Goal: Task Accomplishment & Management: Complete application form

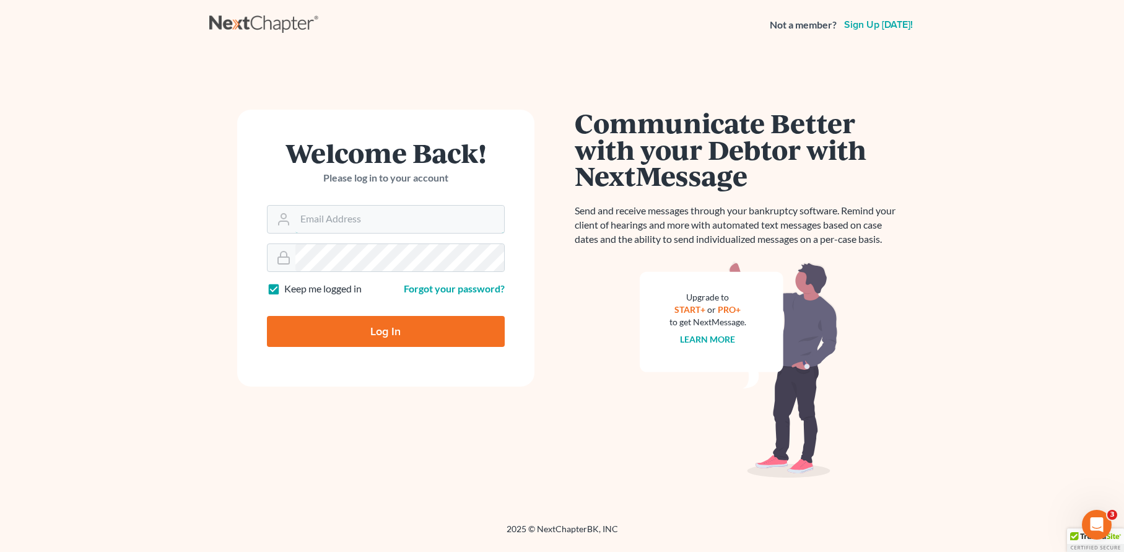
type input "[EMAIL_ADDRESS][DOMAIN_NAME]"
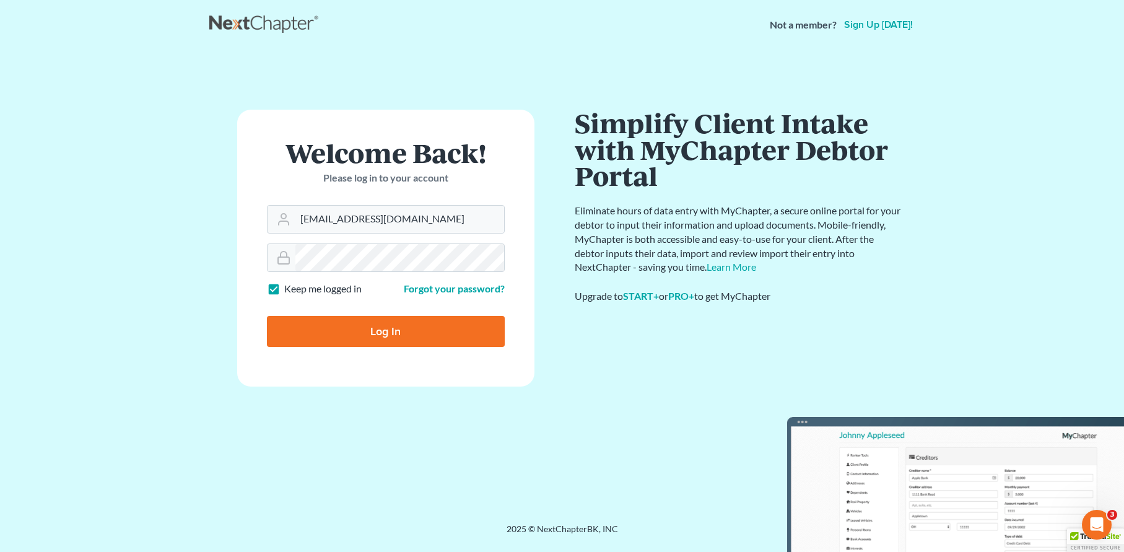
click at [405, 326] on input "Log In" at bounding box center [386, 331] width 238 height 31
type input "Thinking..."
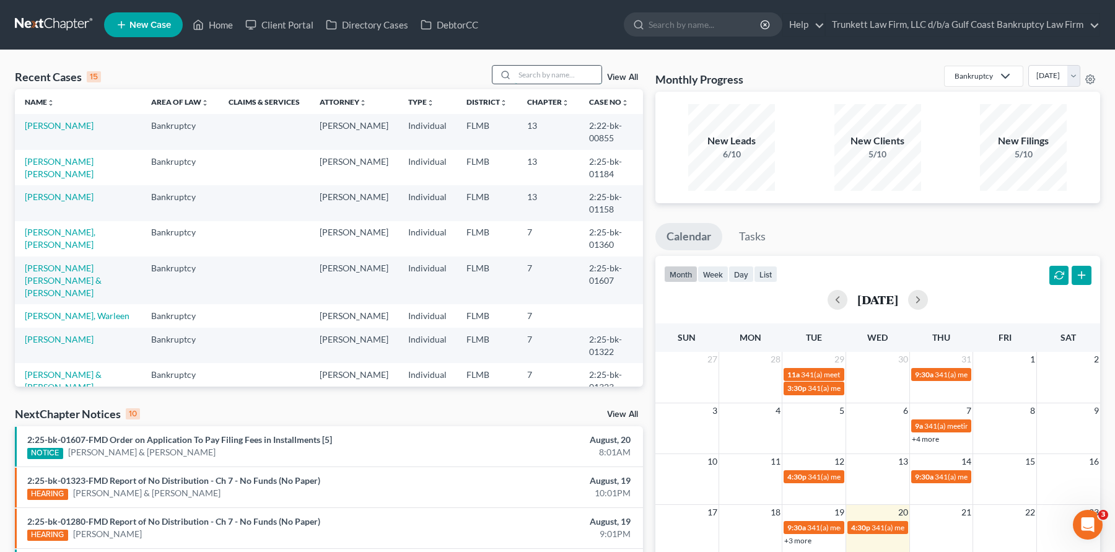
click at [554, 69] on input "search" at bounding box center [558, 75] width 87 height 18
type input "[PERSON_NAME]"
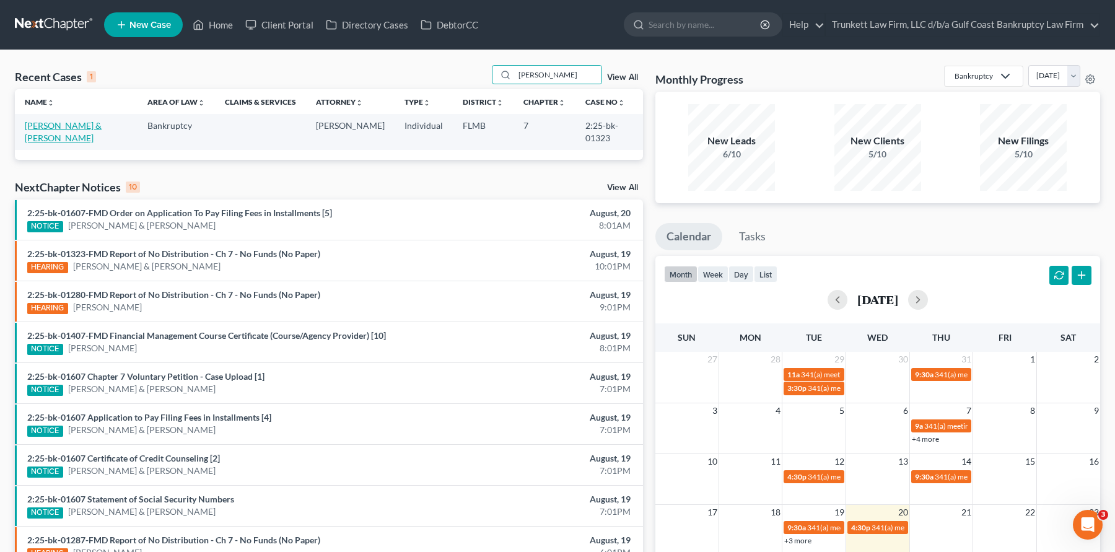
click at [68, 126] on link "[PERSON_NAME] & [PERSON_NAME]" at bounding box center [63, 131] width 77 height 23
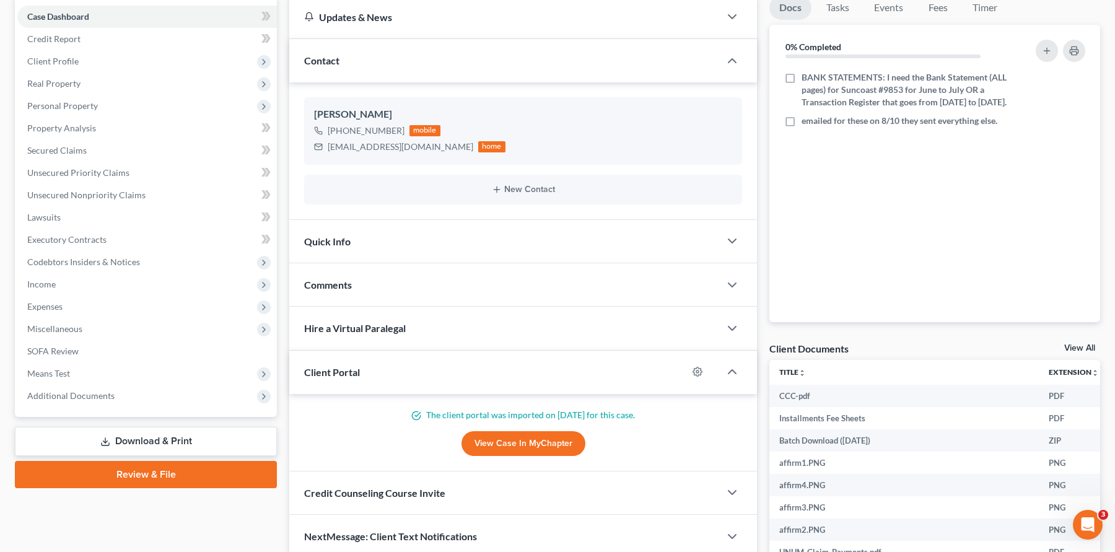
scroll to position [246, 0]
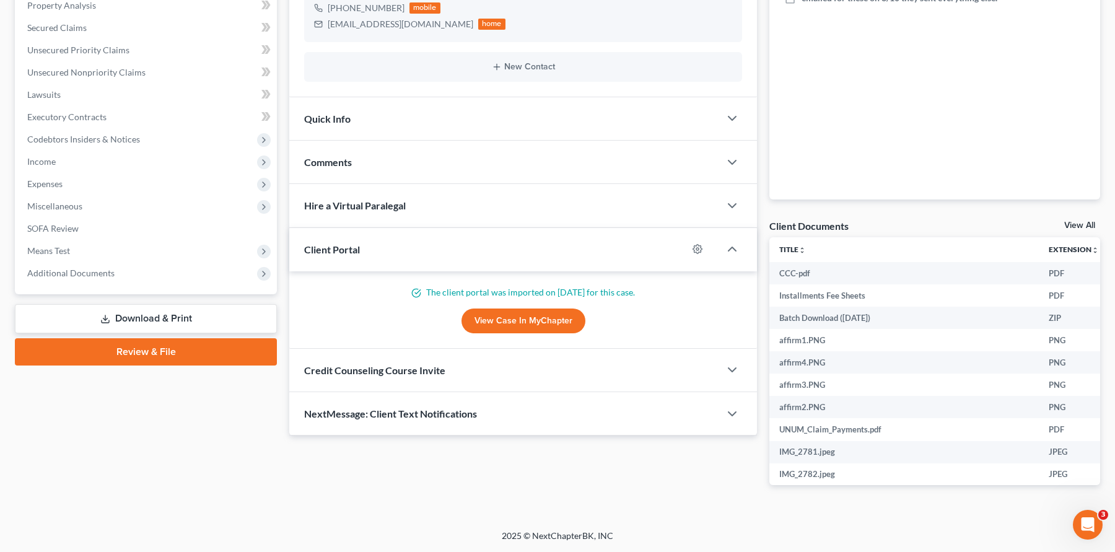
drag, startPoint x: 90, startPoint y: 271, endPoint x: 92, endPoint y: 323, distance: 51.5
click at [90, 271] on span "Additional Documents" at bounding box center [70, 273] width 87 height 11
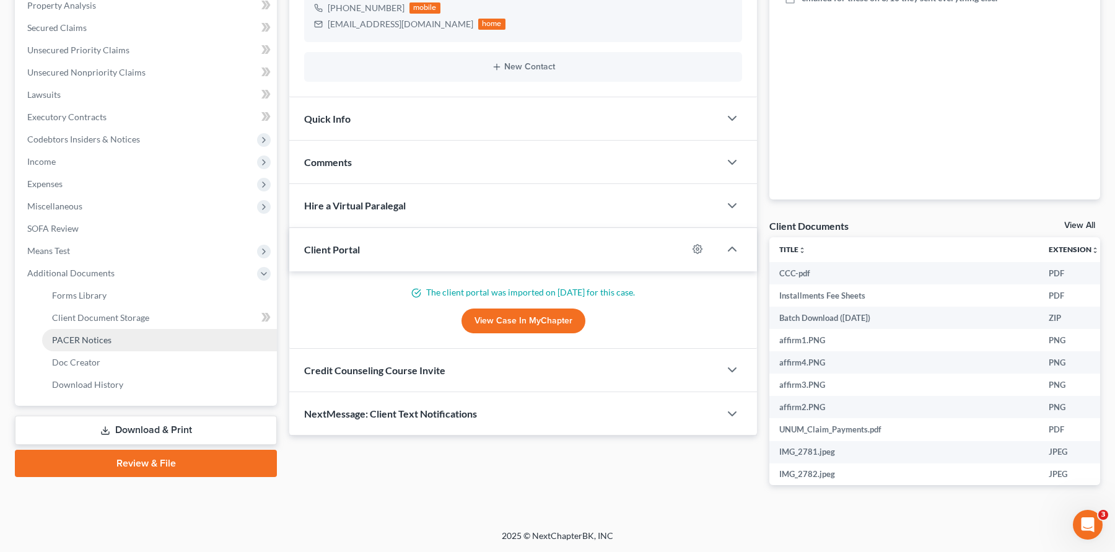
click at [100, 341] on span "PACER Notices" at bounding box center [81, 340] width 59 height 11
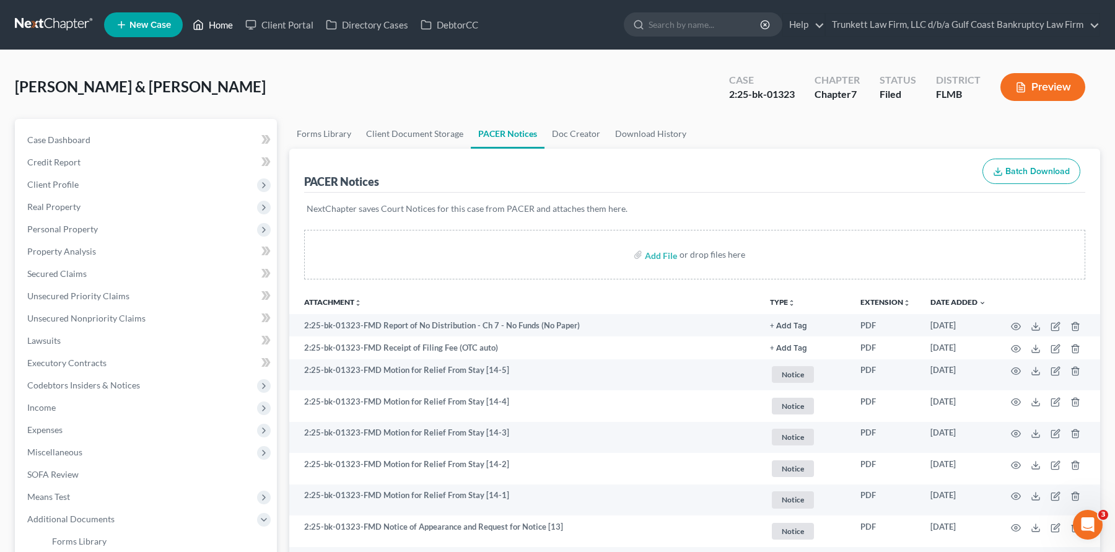
click at [226, 21] on link "Home" at bounding box center [212, 25] width 53 height 22
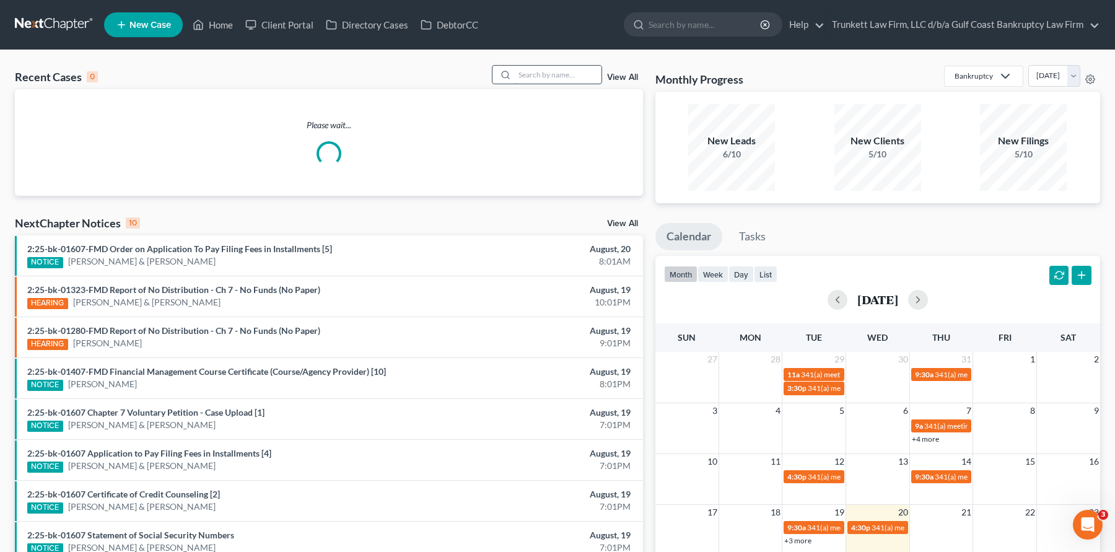
click at [541, 76] on input "search" at bounding box center [558, 75] width 87 height 18
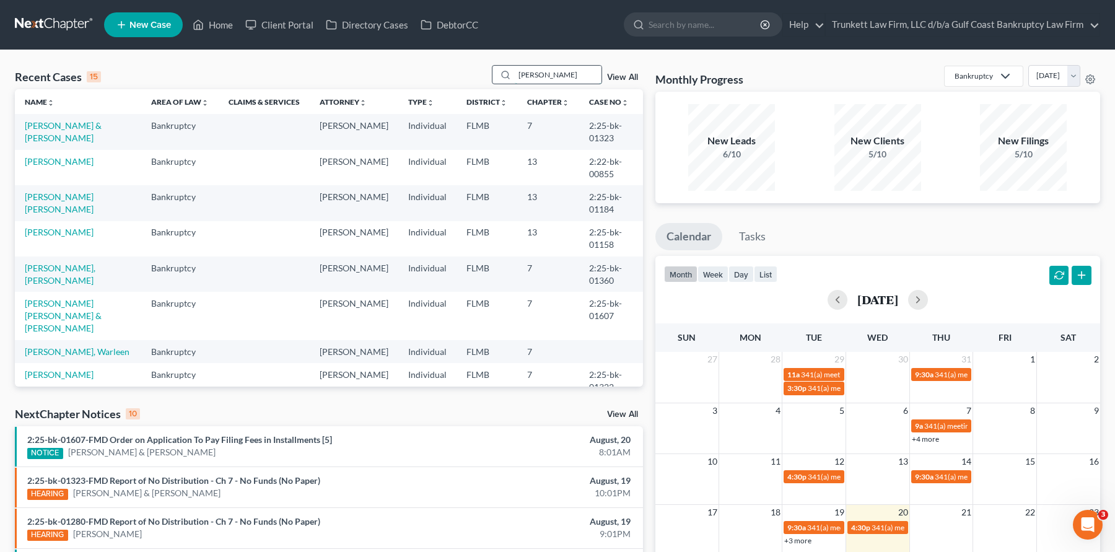
type input "[PERSON_NAME]"
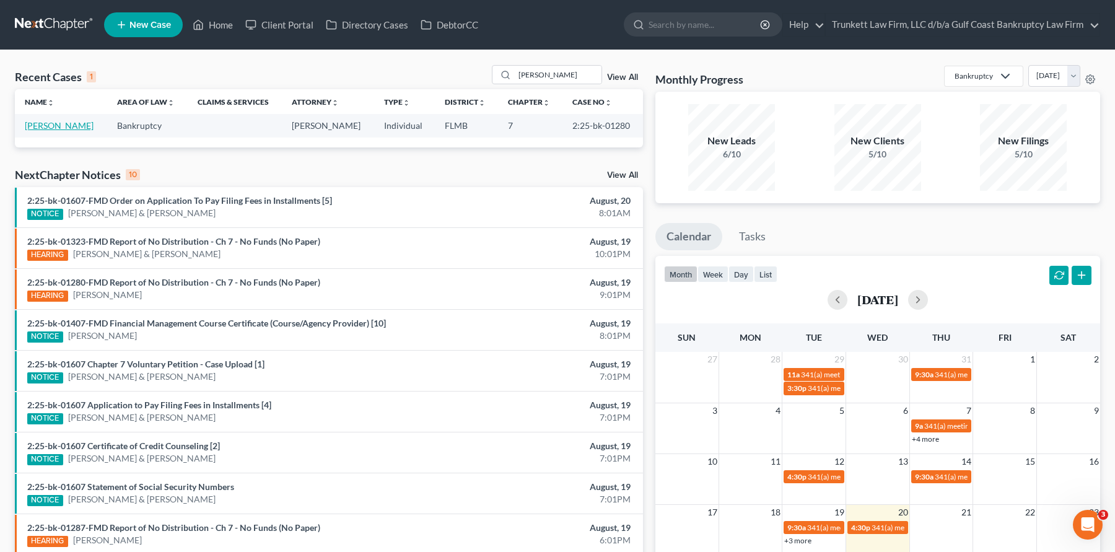
click at [63, 122] on link "[PERSON_NAME]" at bounding box center [59, 125] width 69 height 11
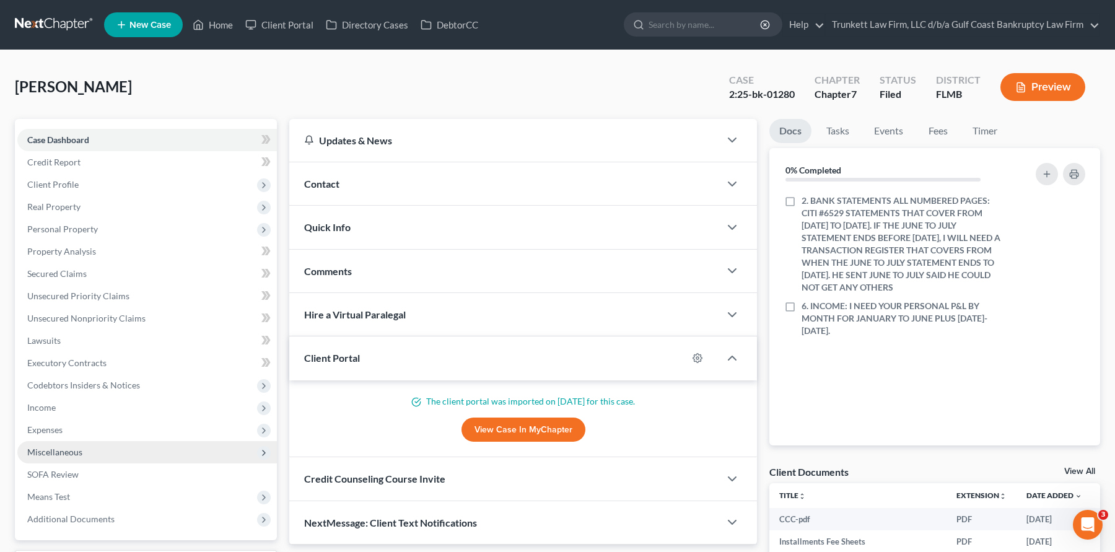
scroll to position [186, 0]
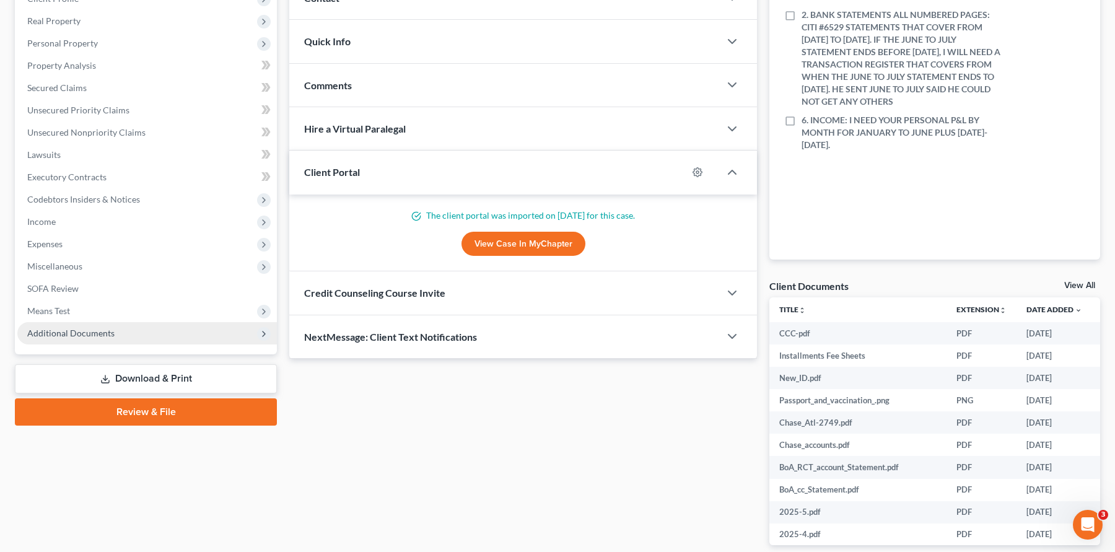
click at [90, 333] on span "Additional Documents" at bounding box center [70, 333] width 87 height 11
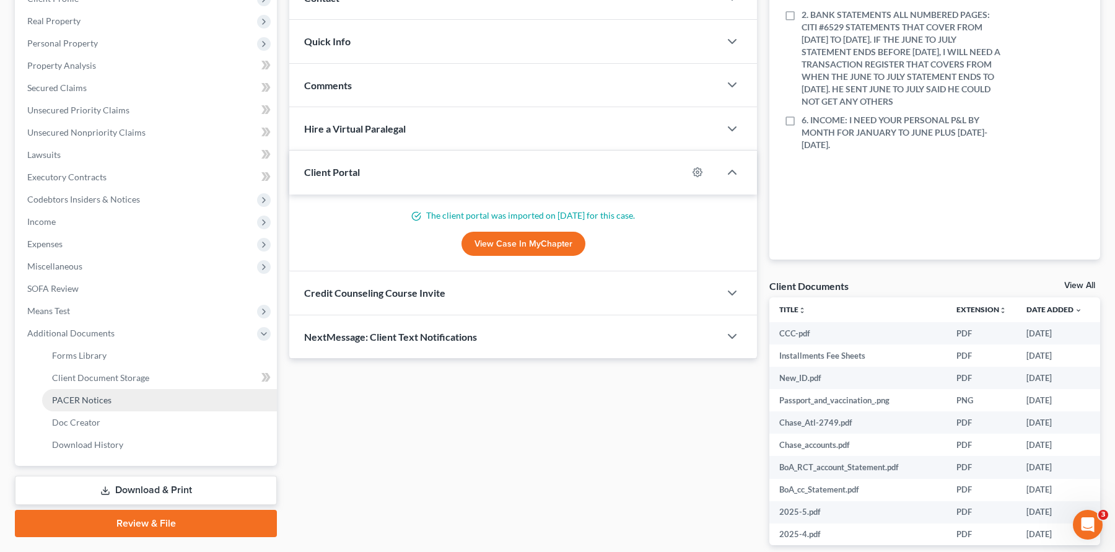
click at [100, 402] on span "PACER Notices" at bounding box center [81, 400] width 59 height 11
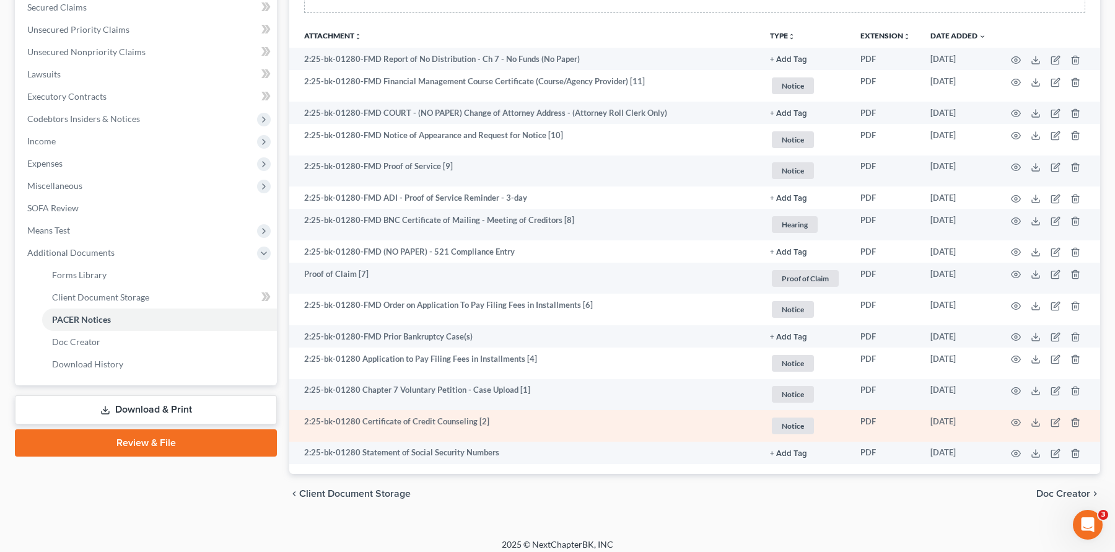
scroll to position [275, 0]
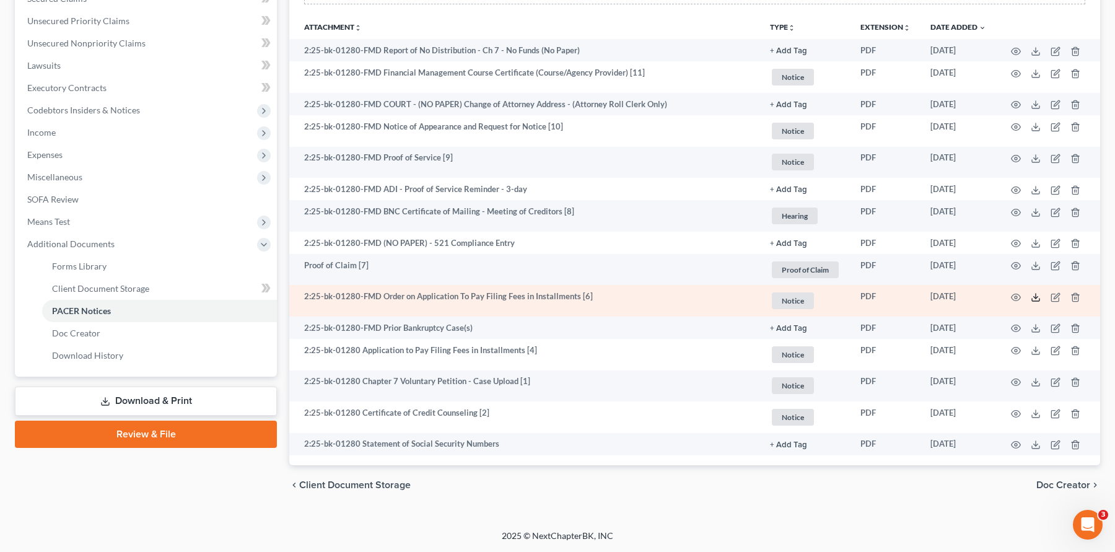
click at [1037, 295] on icon at bounding box center [1036, 297] width 10 height 10
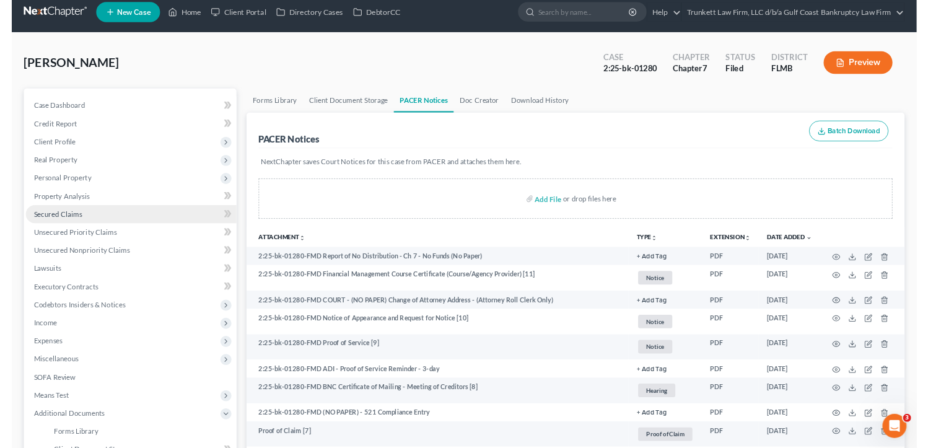
scroll to position [0, 0]
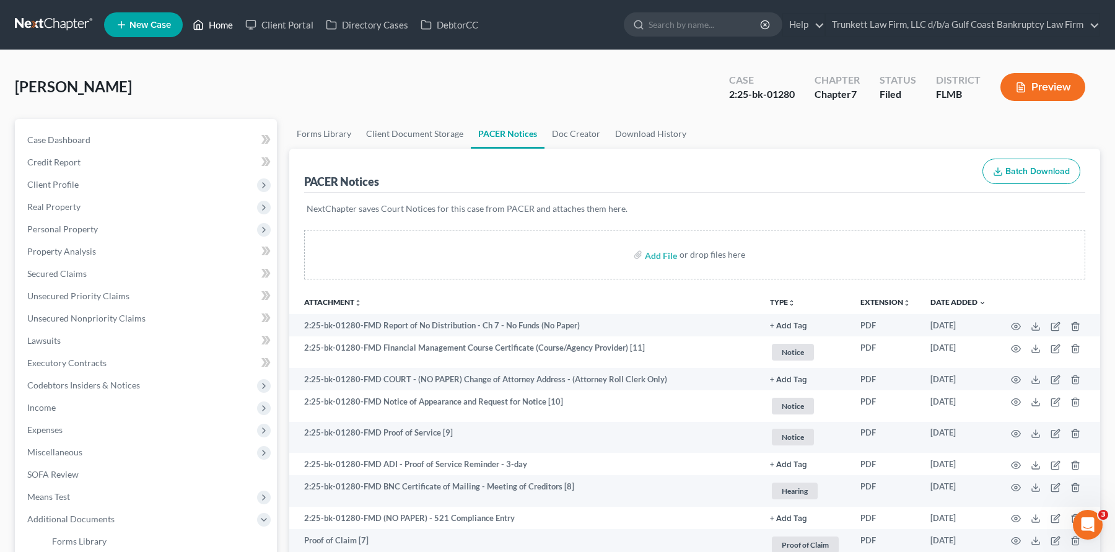
click at [211, 27] on link "Home" at bounding box center [212, 25] width 53 height 22
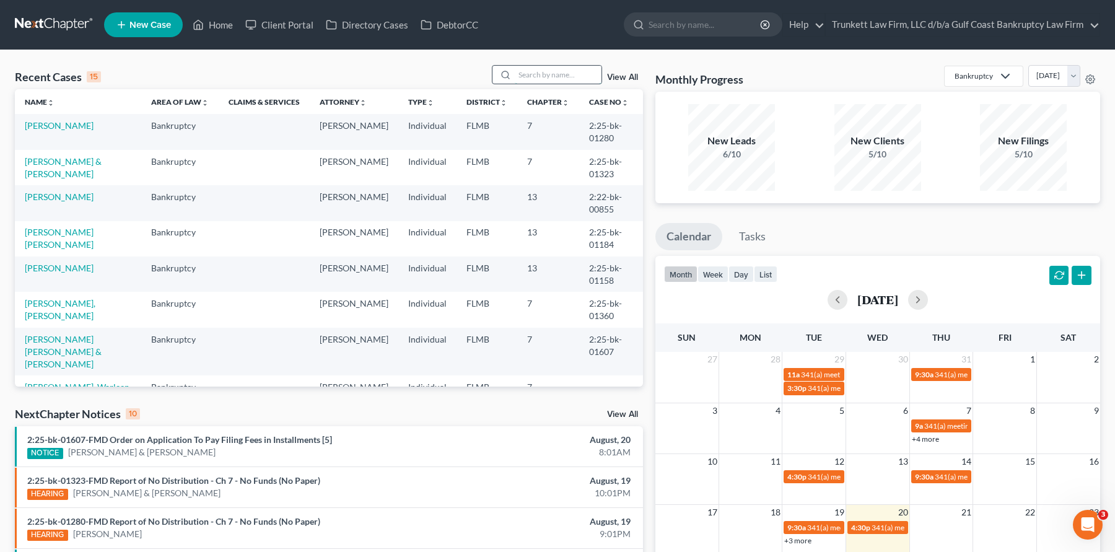
click at [546, 66] on input "search" at bounding box center [558, 75] width 87 height 18
type input "[PERSON_NAME]"
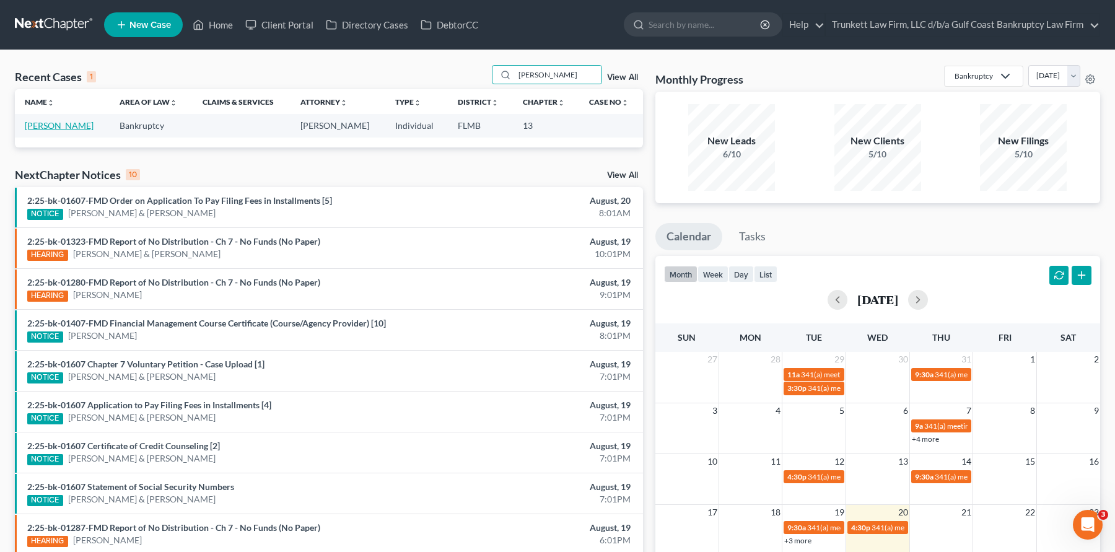
click at [44, 128] on link "[PERSON_NAME]" at bounding box center [59, 125] width 69 height 11
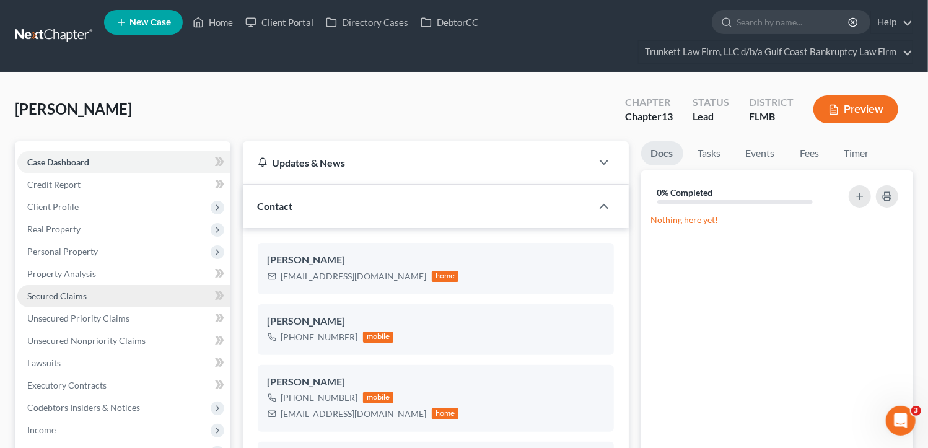
drag, startPoint x: 84, startPoint y: 293, endPoint x: 112, endPoint y: 294, distance: 27.9
click at [84, 293] on span "Secured Claims" at bounding box center [56, 296] width 59 height 11
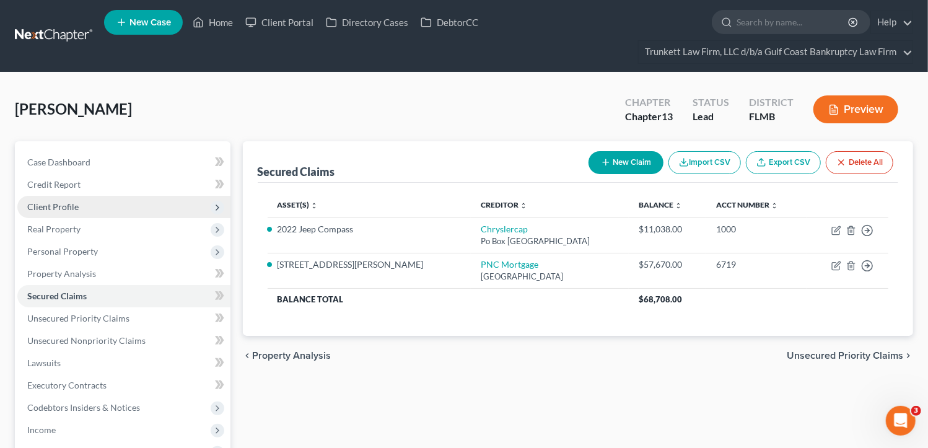
click at [72, 206] on span "Client Profile" at bounding box center [52, 206] width 51 height 11
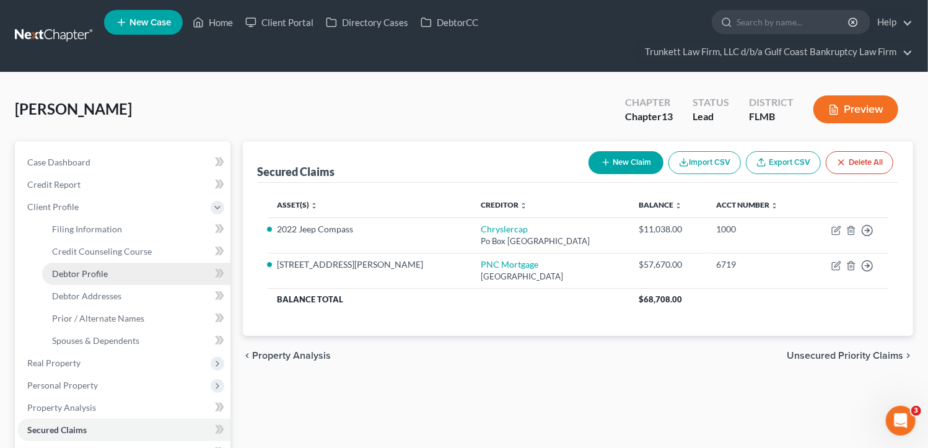
click at [87, 275] on span "Debtor Profile" at bounding box center [80, 273] width 56 height 11
select select "4"
select select "1"
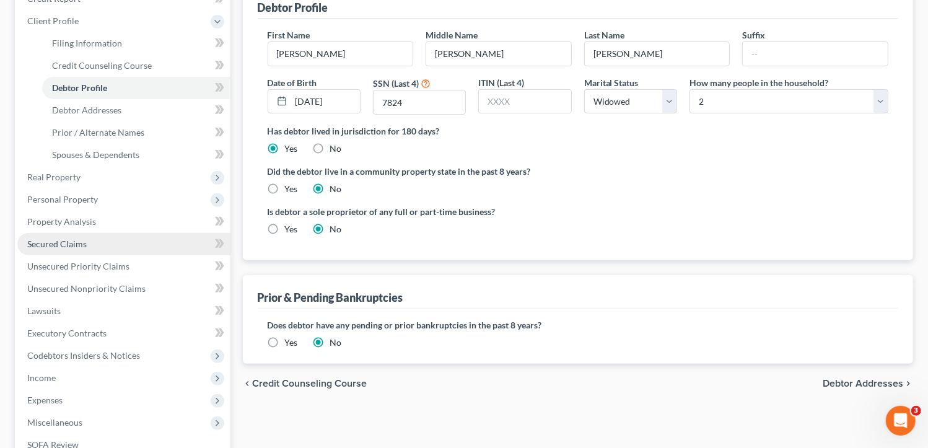
click at [88, 242] on link "Secured Claims" at bounding box center [123, 244] width 213 height 22
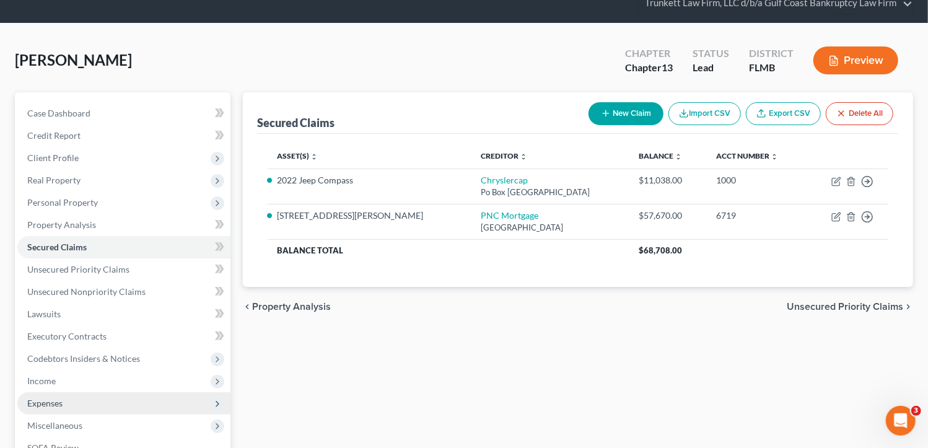
scroll to position [186, 0]
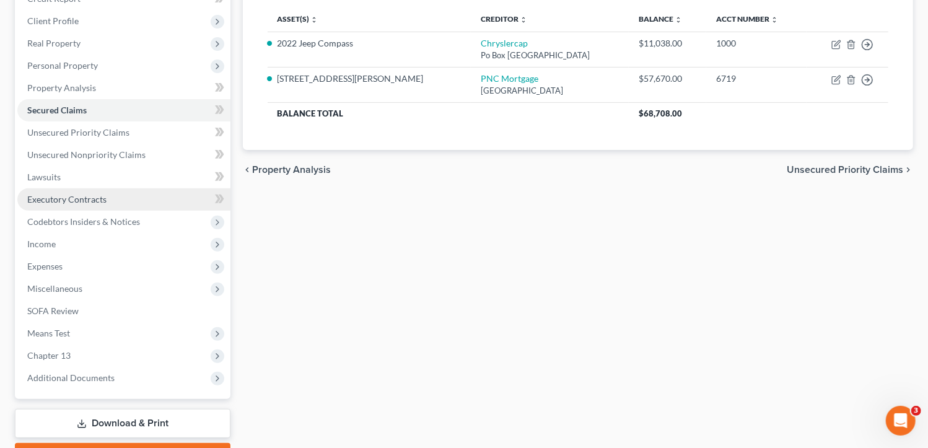
click at [87, 198] on span "Executory Contracts" at bounding box center [66, 199] width 79 height 11
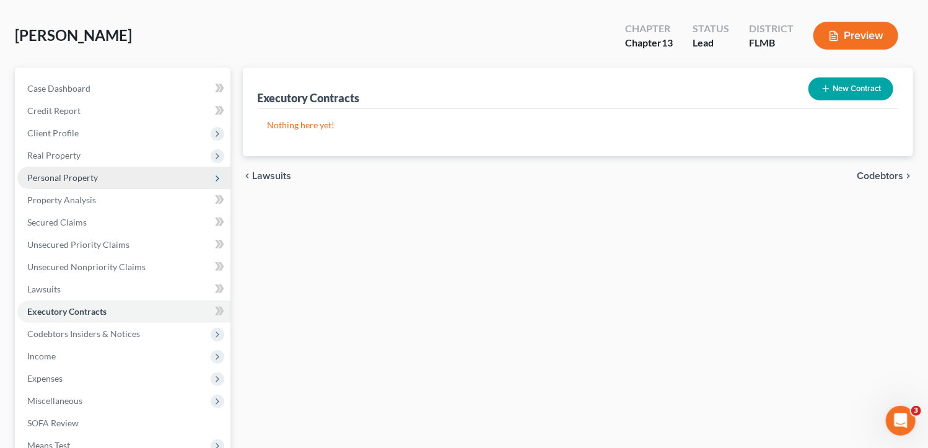
scroll to position [68, 0]
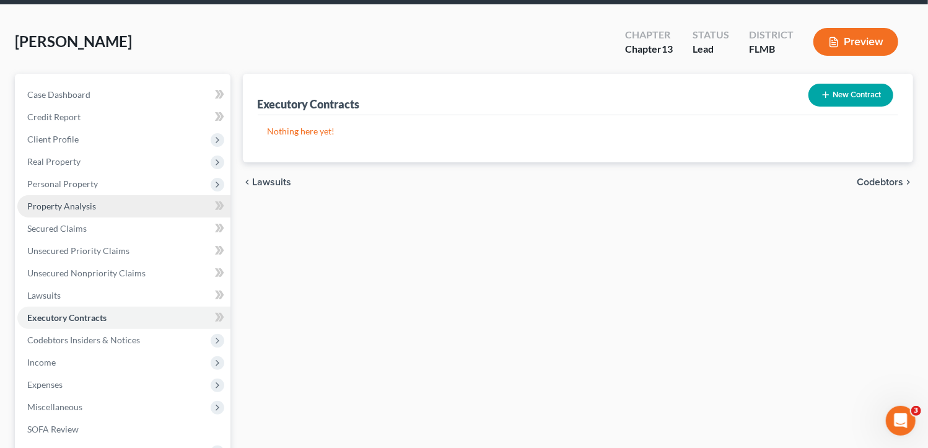
click at [84, 203] on span "Property Analysis" at bounding box center [61, 206] width 69 height 11
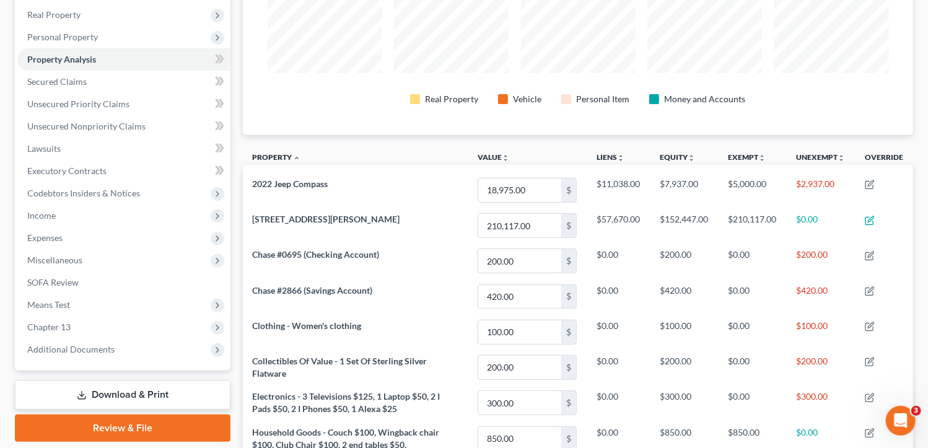
scroll to position [309, 0]
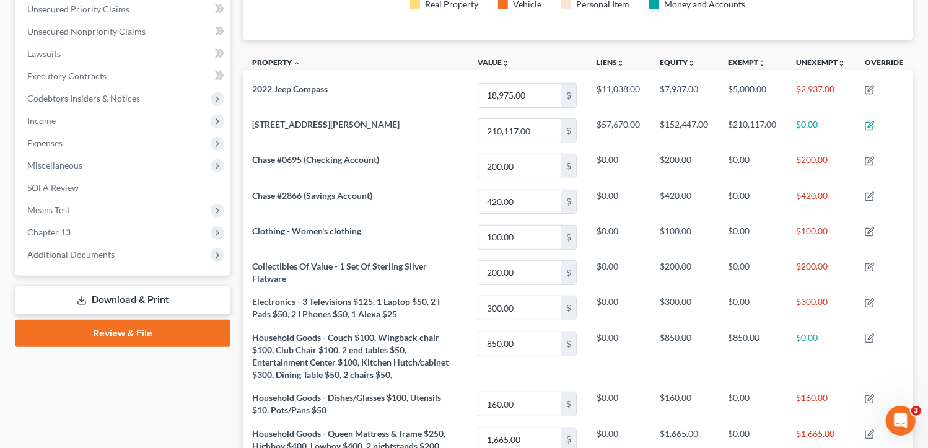
click at [136, 294] on link "Download & Print" at bounding box center [123, 300] width 216 height 29
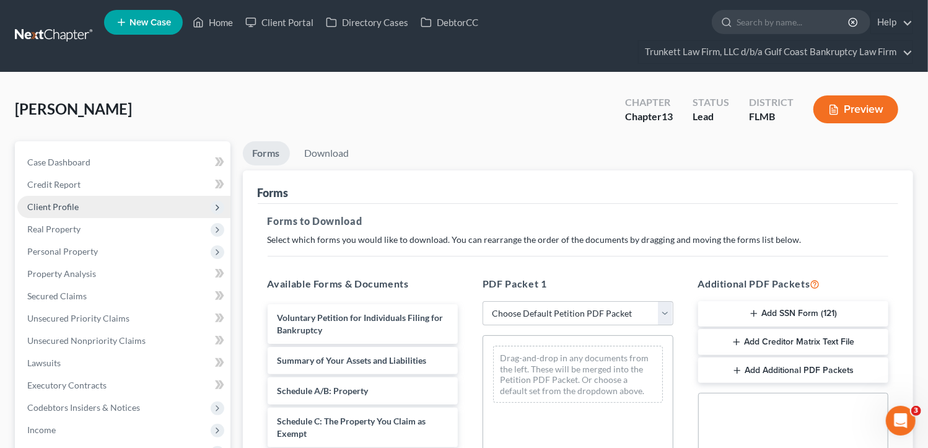
click at [64, 207] on span "Client Profile" at bounding box center [52, 206] width 51 height 11
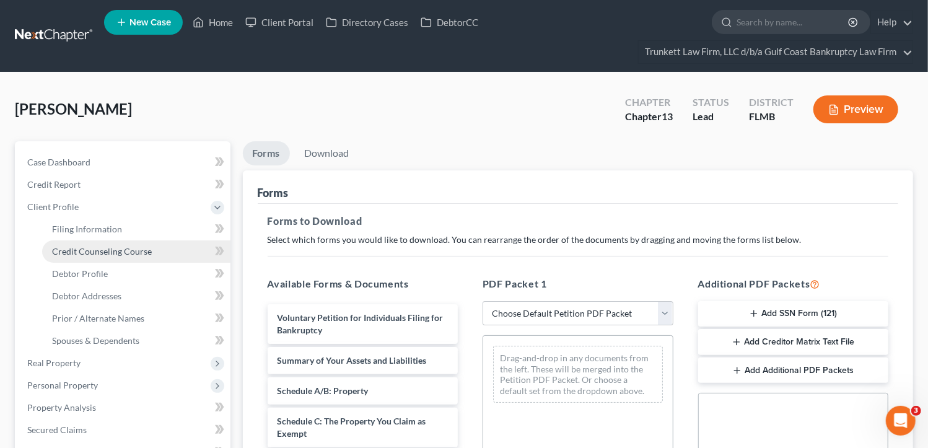
click at [116, 250] on span "Credit Counseling Course" at bounding box center [102, 251] width 100 height 11
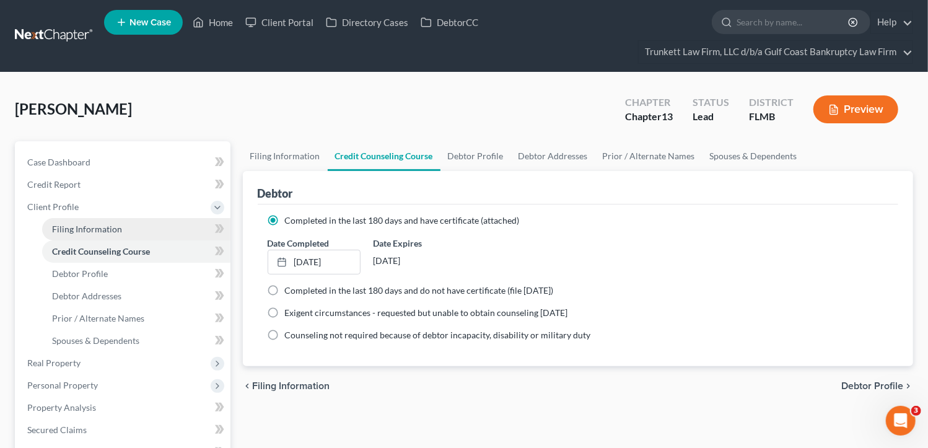
click at [101, 225] on span "Filing Information" at bounding box center [87, 229] width 70 height 11
select select "1"
select select "0"
select select "3"
select select "9"
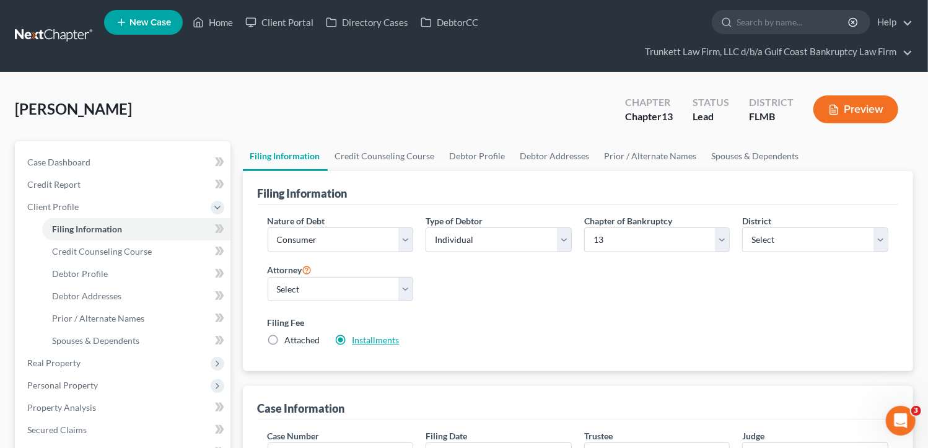
click at [383, 341] on link "Installments" at bounding box center [375, 340] width 47 height 11
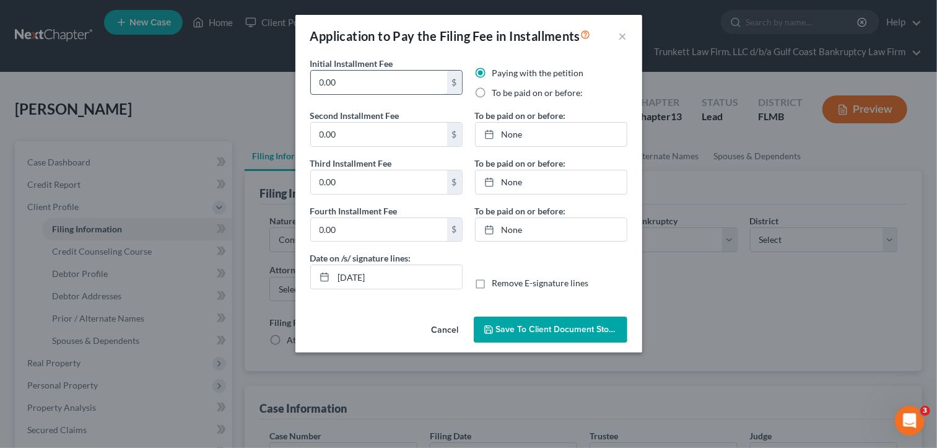
click at [355, 82] on input "0.00" at bounding box center [379, 83] width 136 height 24
type input "0"
type input "100"
click at [492, 91] on label "To be paid on or before:" at bounding box center [537, 93] width 91 height 12
click at [497, 91] on input "To be paid on or before:" at bounding box center [501, 91] width 8 height 8
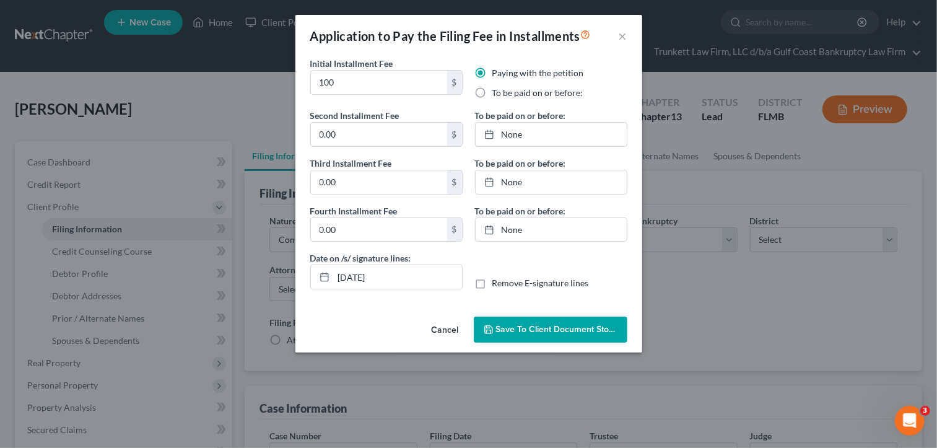
radio input "true"
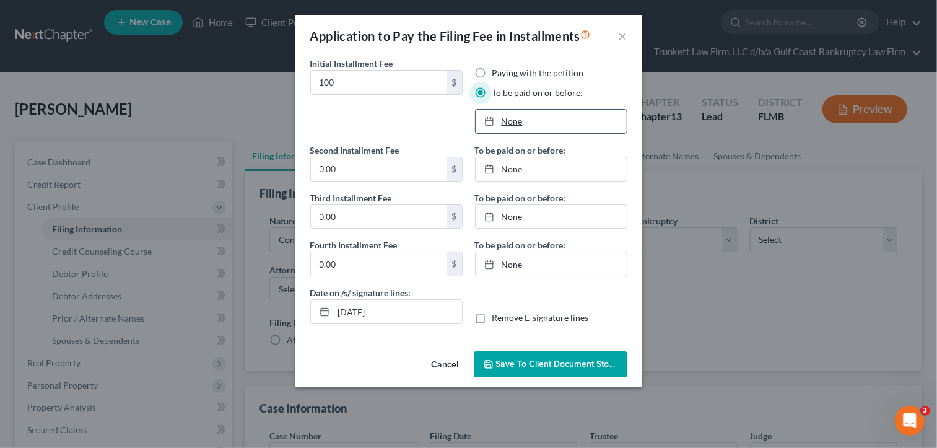
type input "[DATE]"
click at [515, 125] on link "None" at bounding box center [551, 122] width 151 height 24
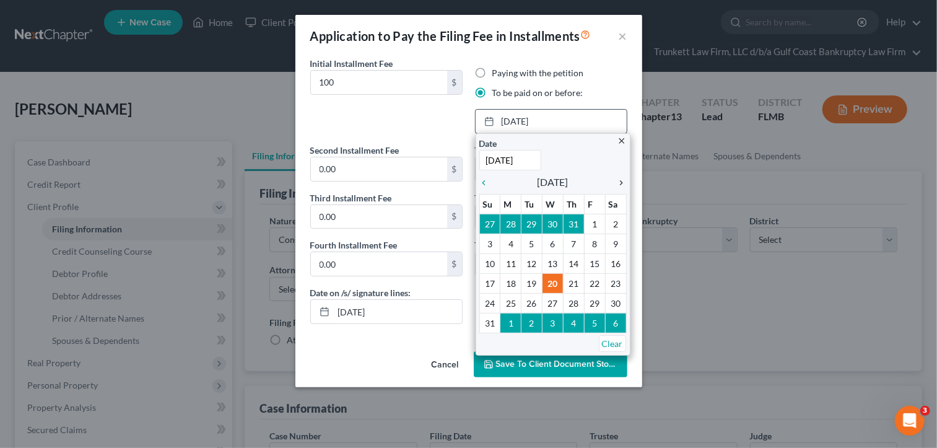
click at [625, 186] on icon "chevron_right" at bounding box center [619, 183] width 16 height 10
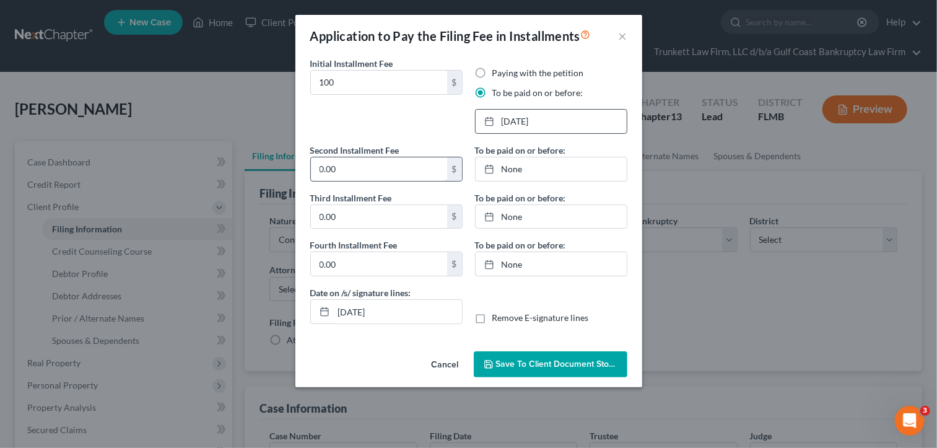
click at [343, 166] on input "0.00" at bounding box center [379, 169] width 136 height 24
type input "100"
click at [510, 170] on link "None" at bounding box center [551, 169] width 151 height 24
type input "[DATE]"
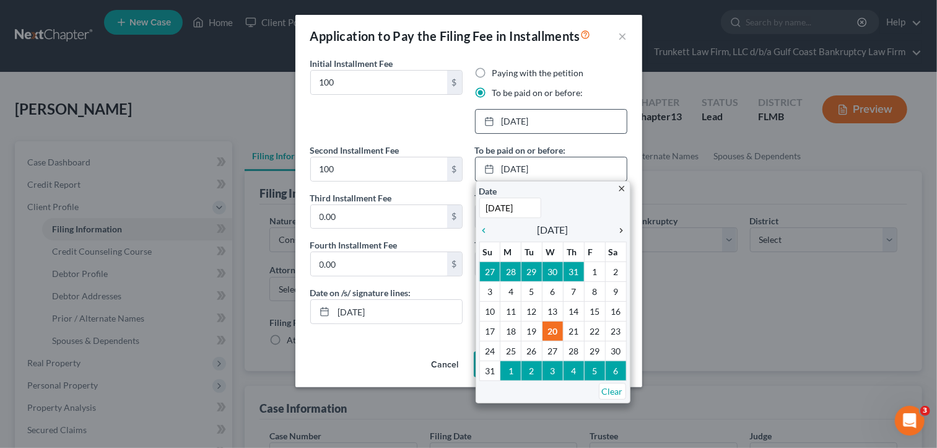
click at [621, 229] on icon "chevron_right" at bounding box center [619, 230] width 16 height 10
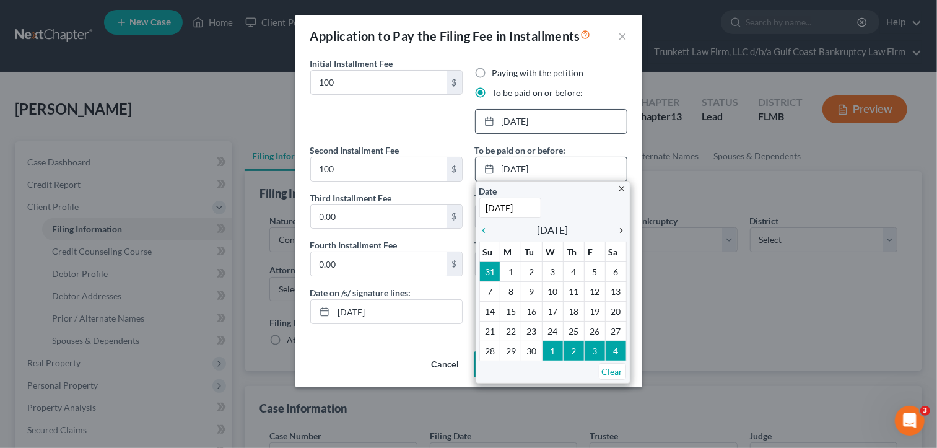
click at [621, 229] on icon "chevron_right" at bounding box center [619, 230] width 16 height 10
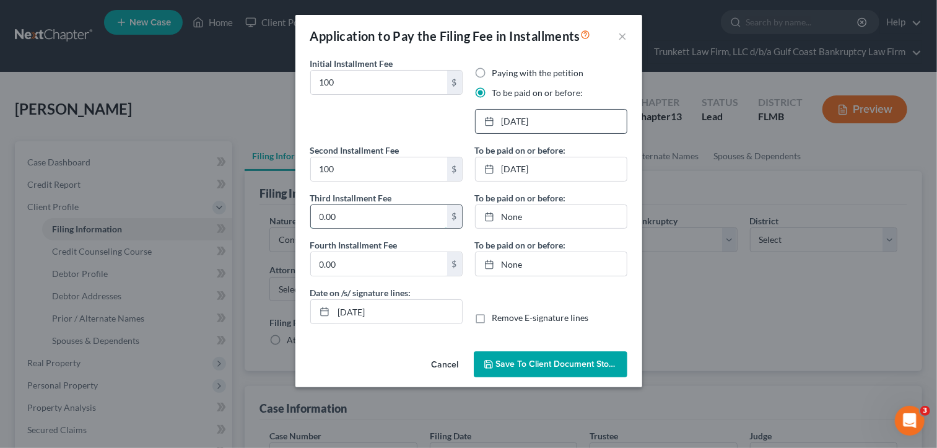
click at [349, 206] on input "0.00" at bounding box center [379, 217] width 136 height 24
type input "113"
drag, startPoint x: 508, startPoint y: 216, endPoint x: 521, endPoint y: 216, distance: 13.0
click at [509, 216] on link "[DATE]" at bounding box center [551, 217] width 151 height 24
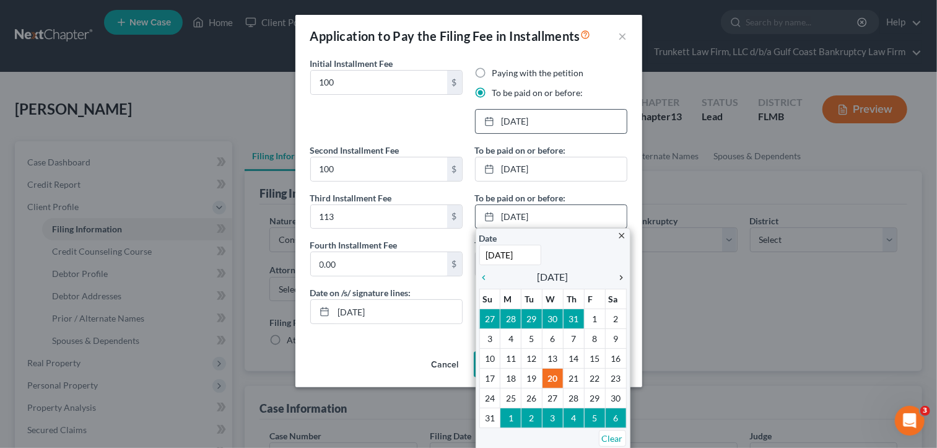
click at [615, 276] on icon "chevron_right" at bounding box center [619, 278] width 16 height 10
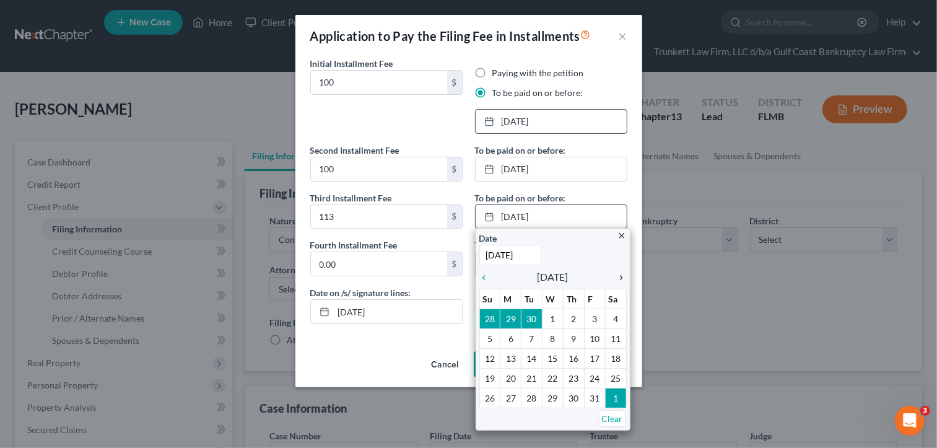
click at [615, 276] on icon "chevron_right" at bounding box center [619, 278] width 16 height 10
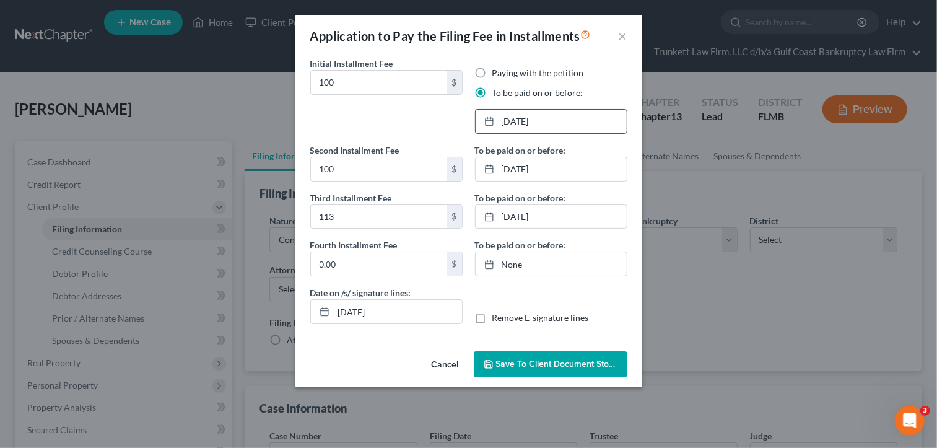
click at [541, 363] on span "Save to Client Document Storage" at bounding box center [561, 364] width 131 height 11
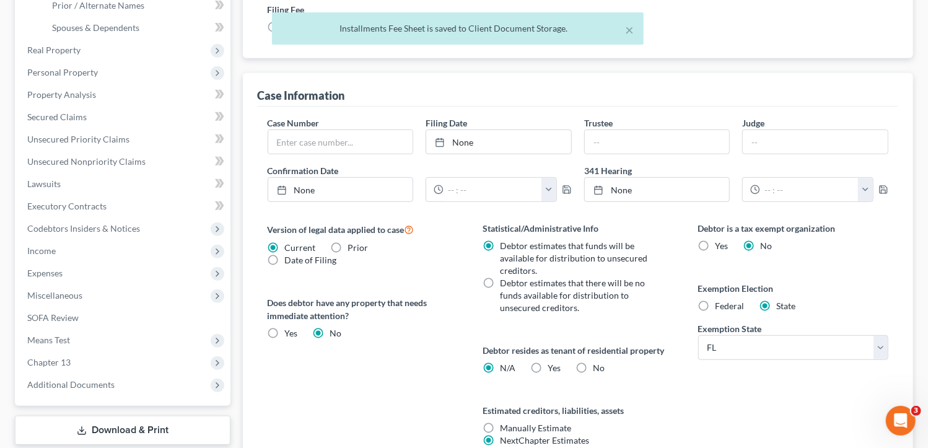
scroll to position [426, 0]
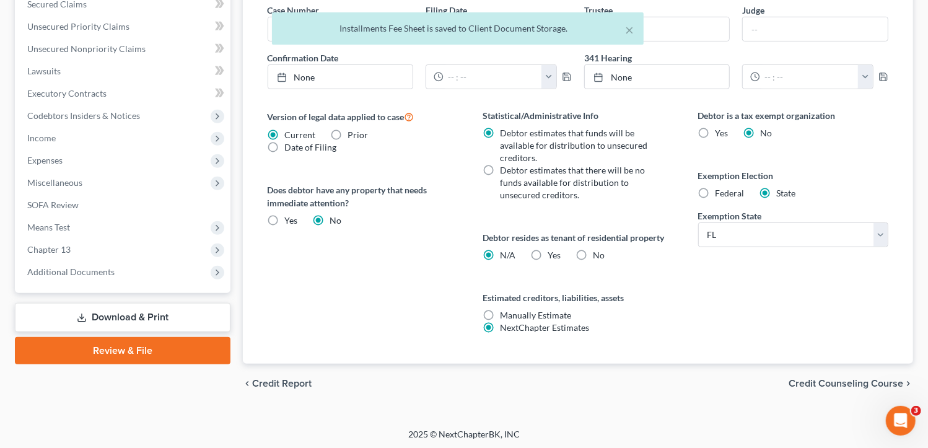
click at [154, 315] on link "Download & Print" at bounding box center [123, 317] width 216 height 29
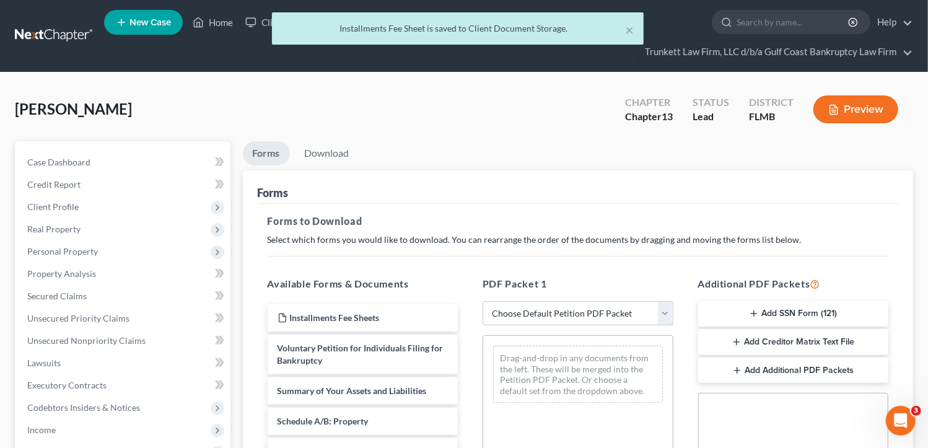
click at [554, 310] on select "Choose Default Petition PDF Packet Complete Bankruptcy Petition (all forms and …" at bounding box center [578, 313] width 191 height 25
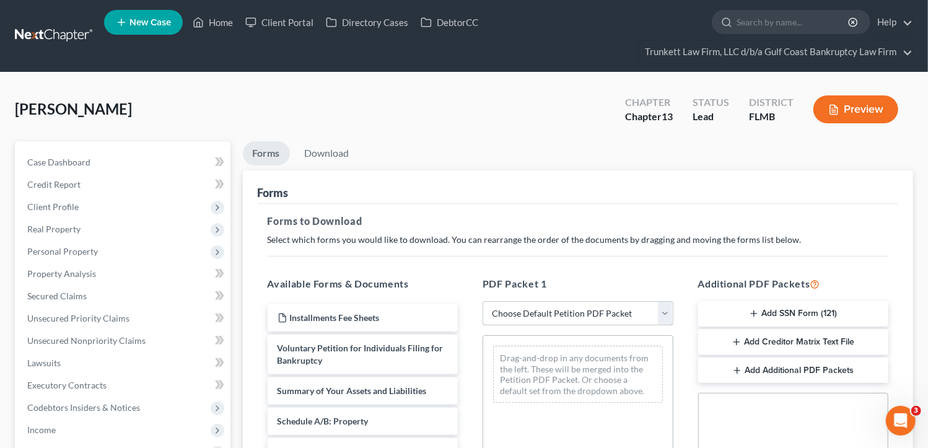
select select "0"
click at [483, 301] on select "Choose Default Petition PDF Packet Complete Bankruptcy Petition (all forms and …" at bounding box center [578, 313] width 191 height 25
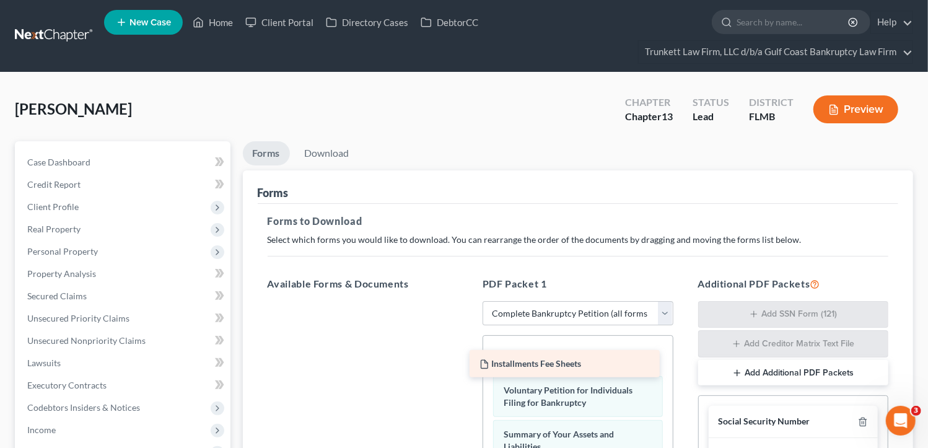
drag, startPoint x: 387, startPoint y: 316, endPoint x: 588, endPoint y: 363, distance: 206.8
click at [468, 301] on div "Installments Fee Sheets Installments Fee Sheets" at bounding box center [363, 301] width 211 height 0
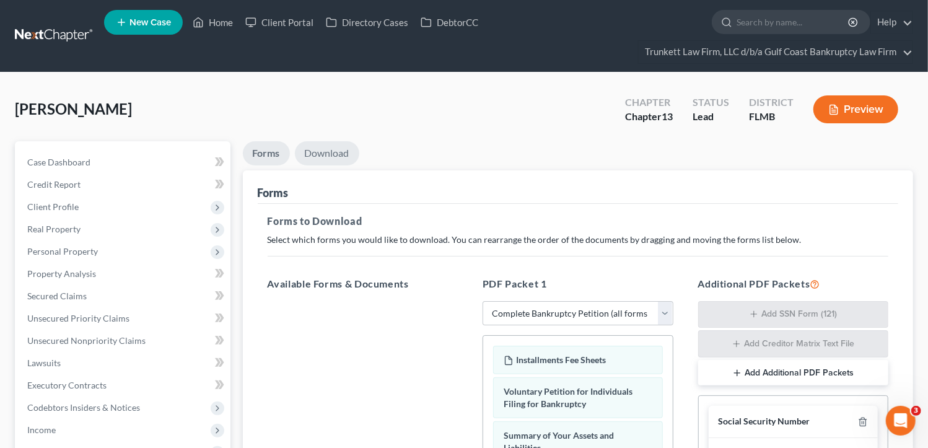
click at [319, 144] on link "Download" at bounding box center [327, 153] width 64 height 24
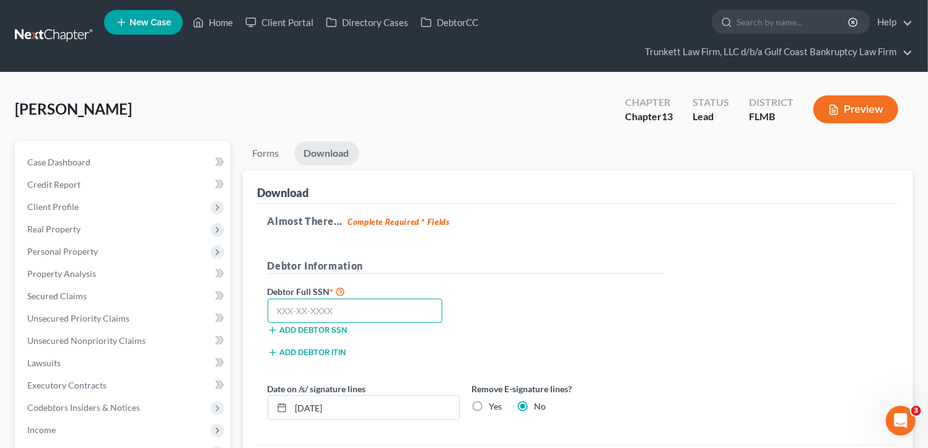
click at [311, 307] on input "text" at bounding box center [355, 311] width 175 height 25
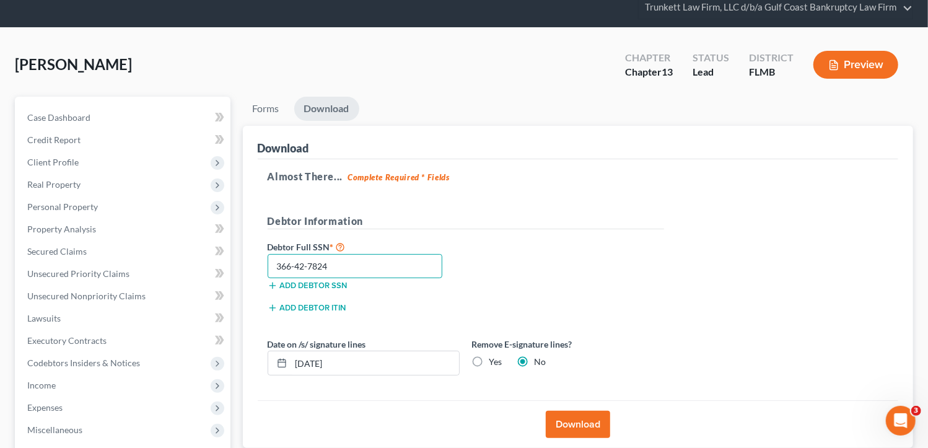
scroll to position [186, 0]
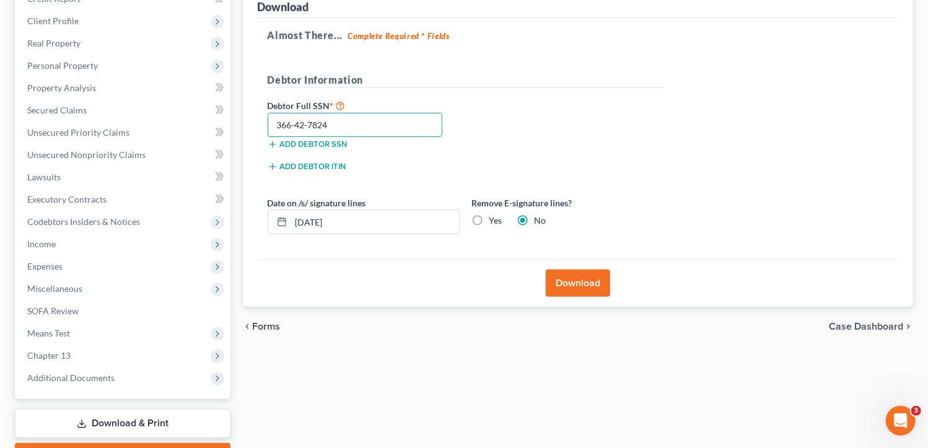
type input "366-42-7824"
click at [489, 214] on label "Yes" at bounding box center [495, 220] width 13 height 12
click at [494, 214] on input "Yes" at bounding box center [498, 218] width 8 height 8
radio input "true"
radio input "false"
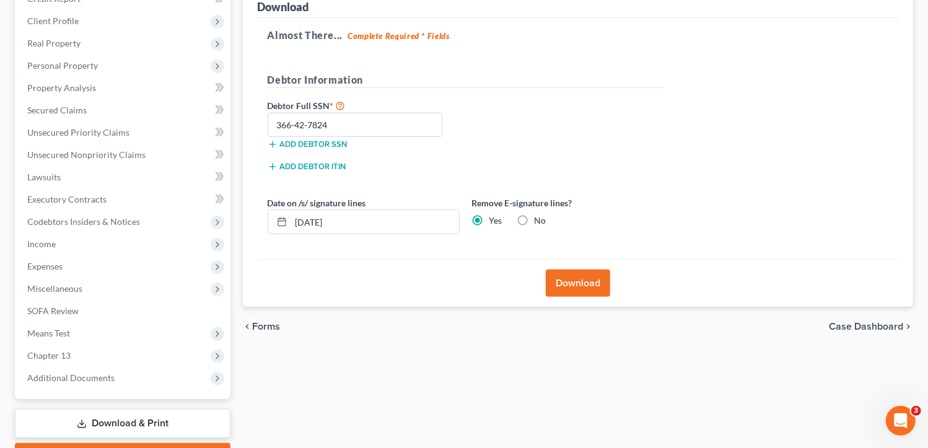
click at [589, 285] on button "Download" at bounding box center [578, 282] width 64 height 27
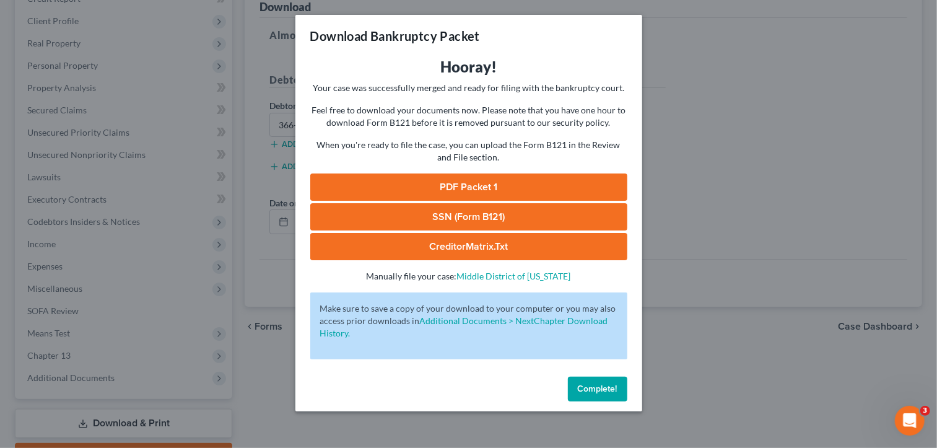
click at [462, 214] on link "SSN (Form B121)" at bounding box center [468, 216] width 317 height 27
click at [480, 178] on link "PDF Packet 1" at bounding box center [468, 186] width 317 height 27
click at [610, 390] on span "Complete!" at bounding box center [598, 388] width 40 height 11
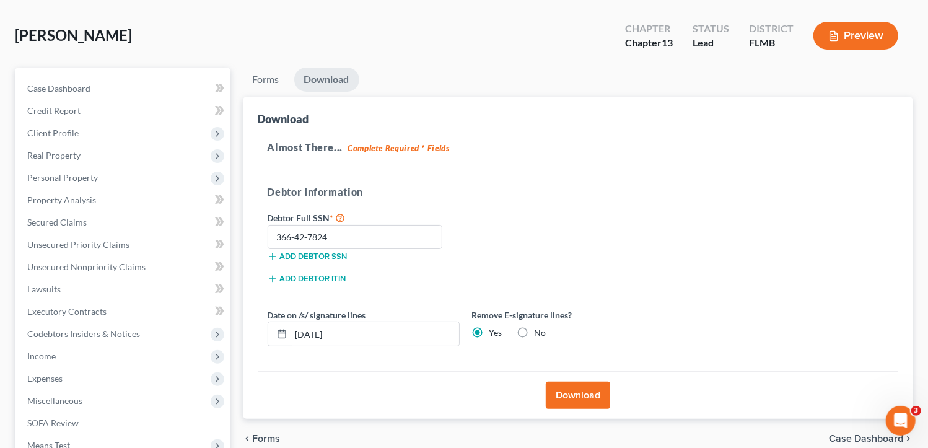
scroll to position [0, 0]
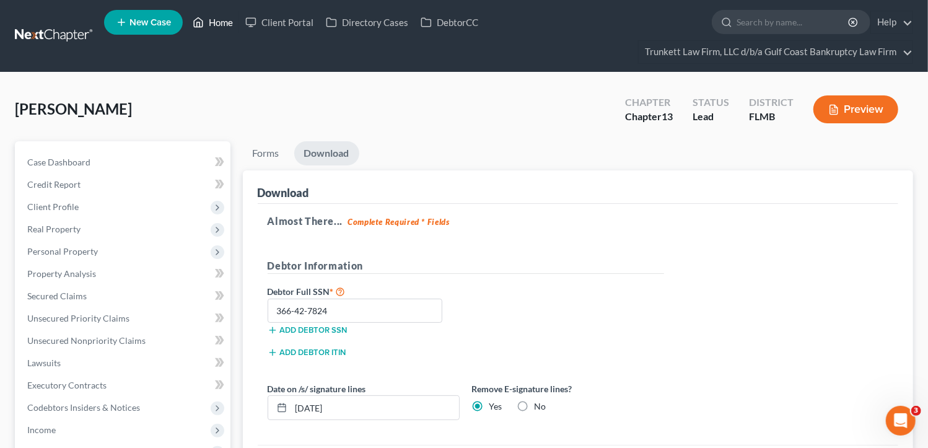
click at [223, 22] on link "Home" at bounding box center [212, 22] width 53 height 22
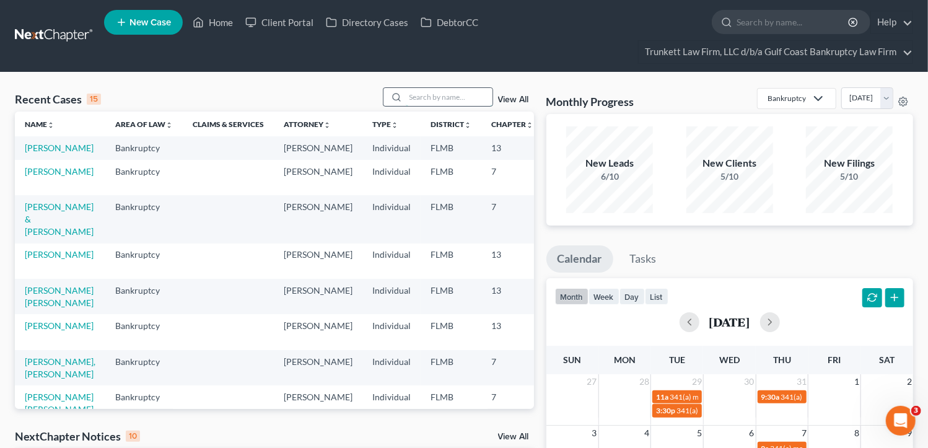
click at [431, 96] on input "search" at bounding box center [449, 97] width 87 height 18
type input "tiljak"
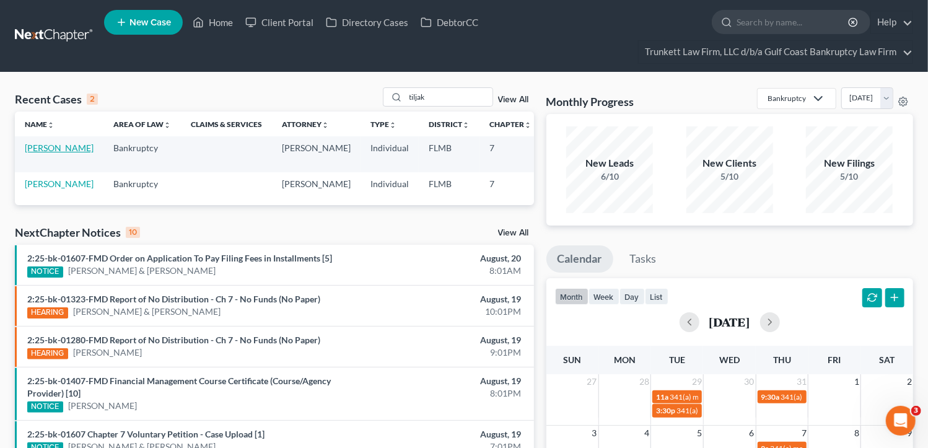
click at [38, 149] on link "[PERSON_NAME]" at bounding box center [59, 147] width 69 height 11
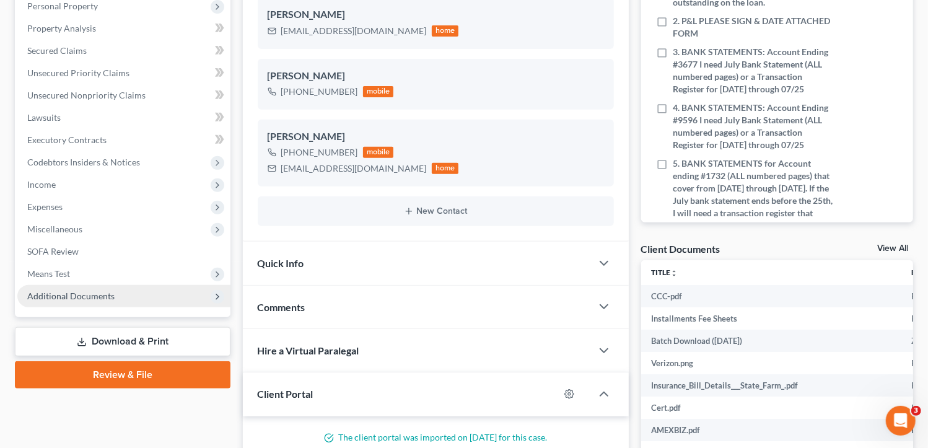
scroll to position [247, 0]
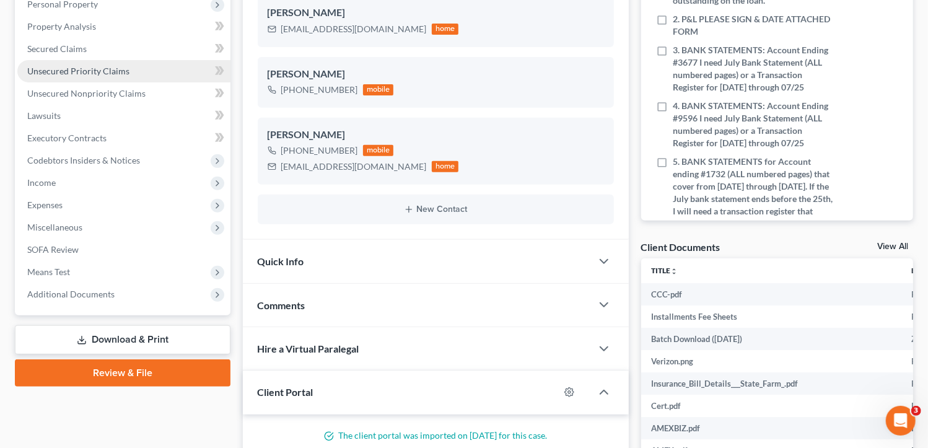
click at [105, 69] on span "Unsecured Priority Claims" at bounding box center [78, 71] width 102 height 11
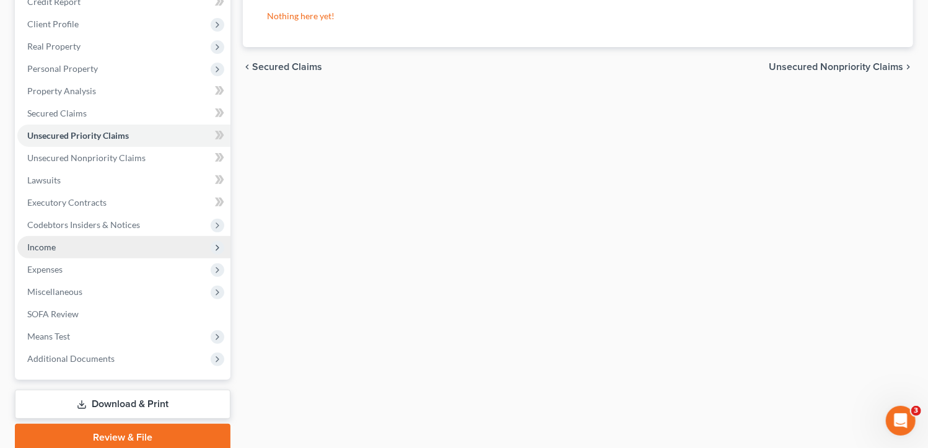
scroll to position [186, 0]
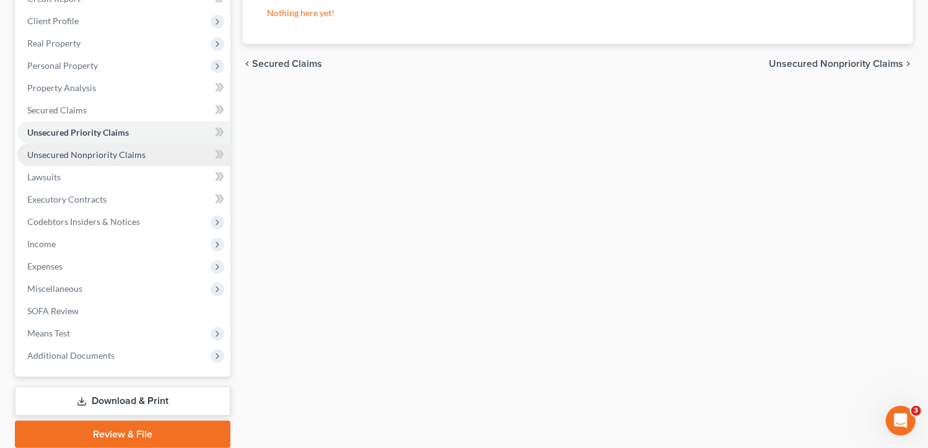
click at [125, 152] on span "Unsecured Nonpriority Claims" at bounding box center [86, 154] width 118 height 11
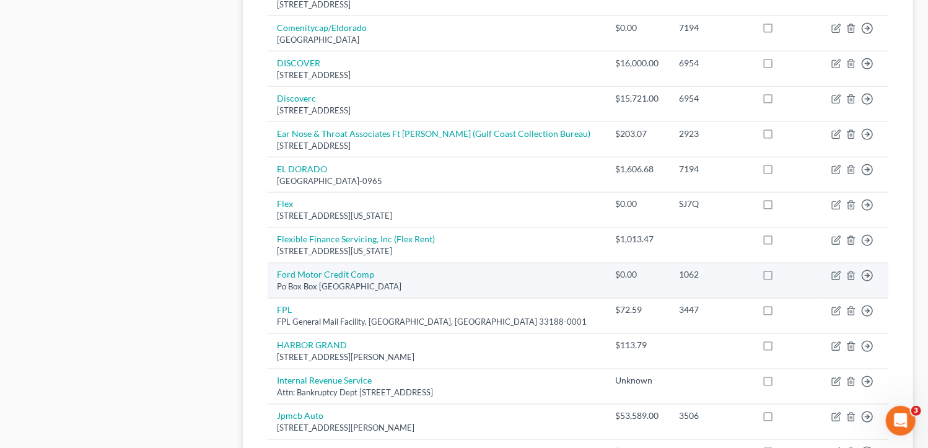
scroll to position [1003, 0]
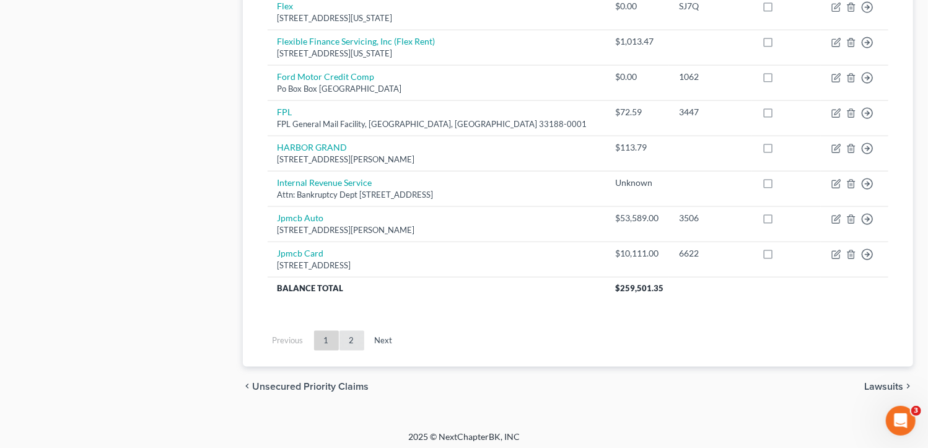
click at [353, 339] on link "2" at bounding box center [351, 341] width 25 height 20
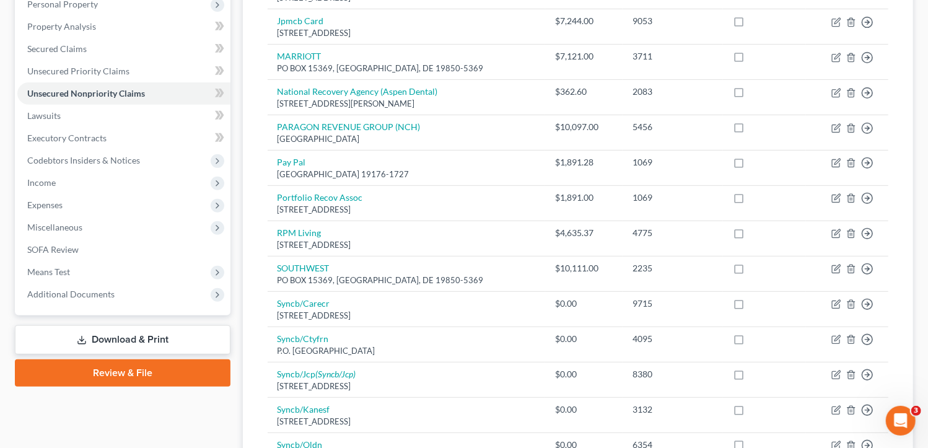
scroll to position [0, 0]
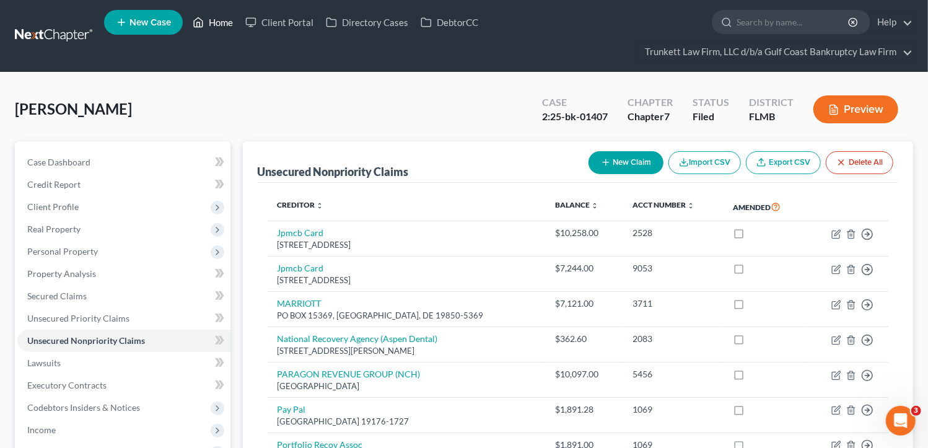
click at [221, 24] on link "Home" at bounding box center [212, 22] width 53 height 22
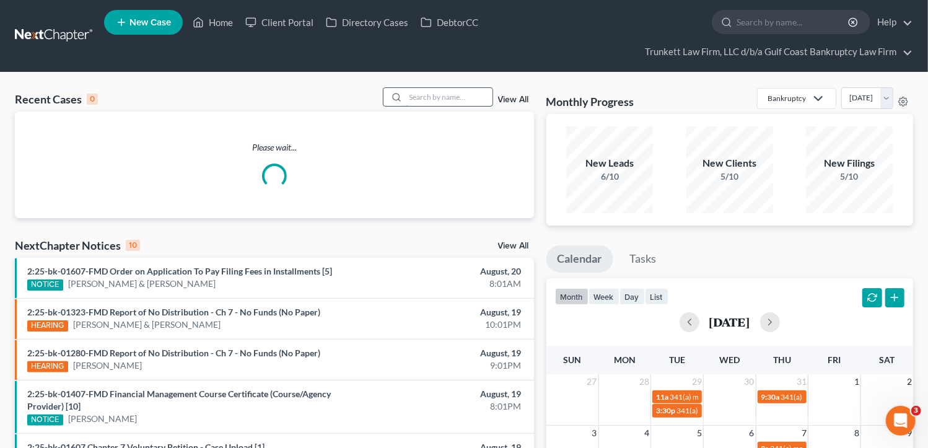
drag, startPoint x: 416, startPoint y: 97, endPoint x: 422, endPoint y: 98, distance: 6.3
click at [418, 97] on input "search" at bounding box center [449, 97] width 87 height 18
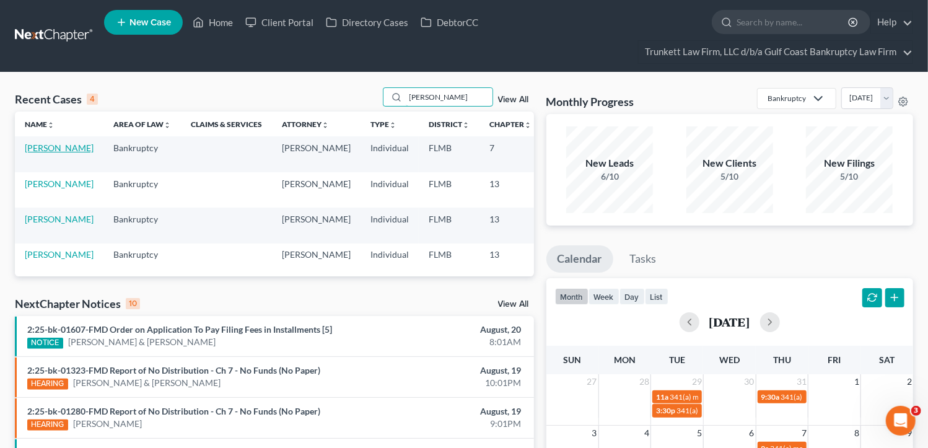
type input "[PERSON_NAME]"
click at [38, 146] on link "[PERSON_NAME]" at bounding box center [59, 147] width 69 height 11
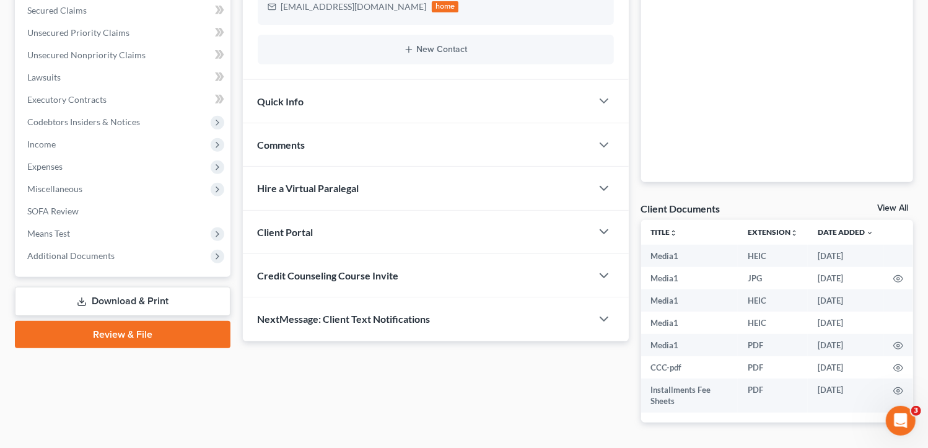
scroll to position [326, 0]
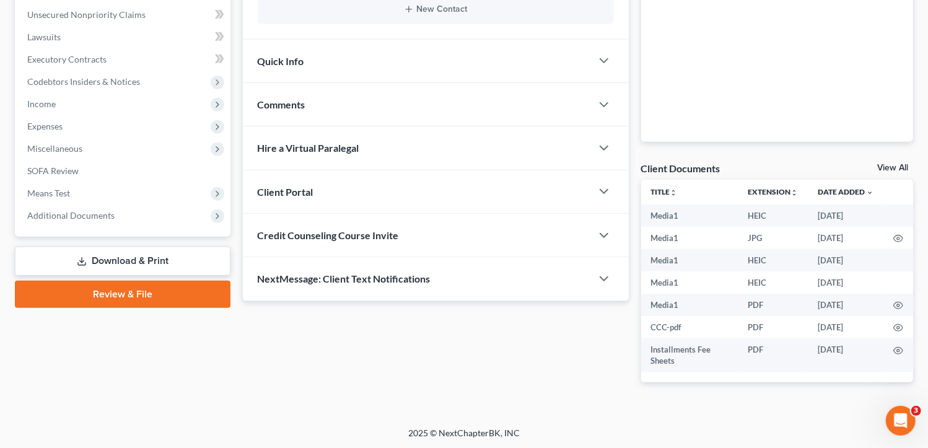
drag, startPoint x: 73, startPoint y: 211, endPoint x: 105, endPoint y: 243, distance: 45.1
click at [73, 211] on span "Additional Documents" at bounding box center [70, 215] width 87 height 11
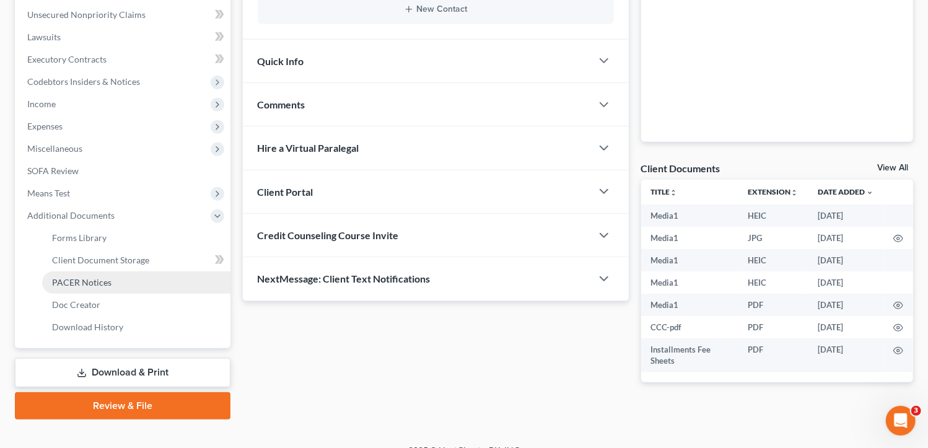
click at [88, 282] on span "PACER Notices" at bounding box center [81, 282] width 59 height 11
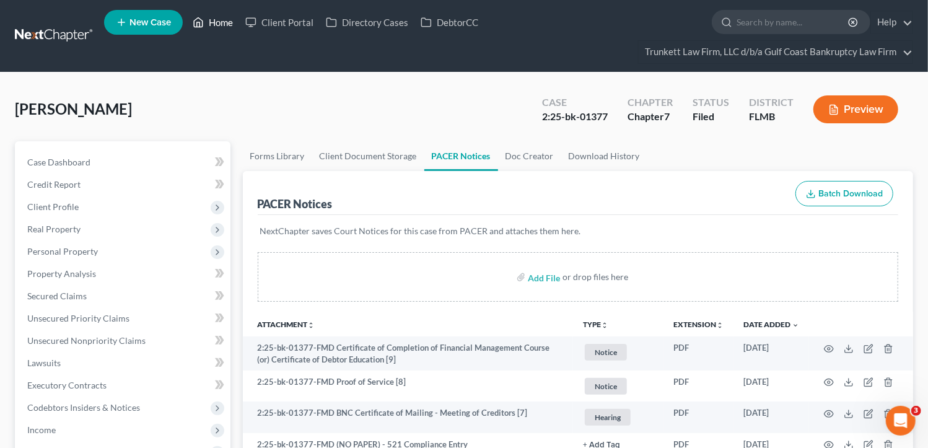
click at [214, 23] on link "Home" at bounding box center [212, 22] width 53 height 22
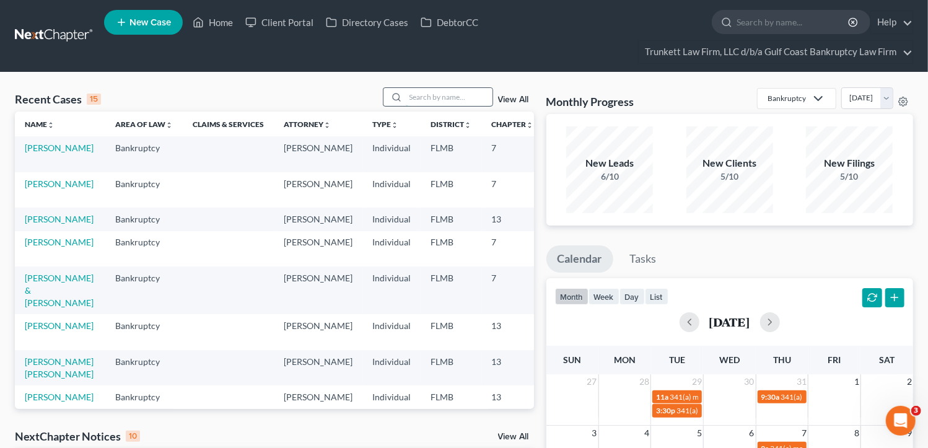
click at [442, 94] on input "search" at bounding box center [449, 97] width 87 height 18
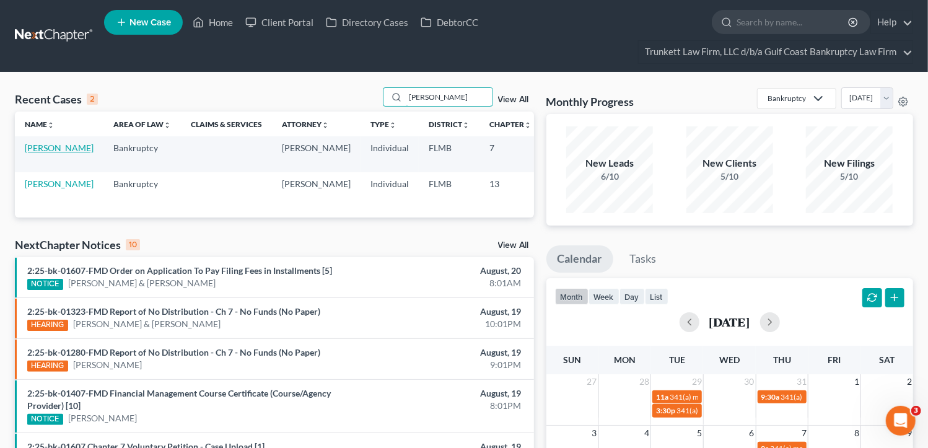
type input "[PERSON_NAME]"
click at [39, 153] on link "[PERSON_NAME]" at bounding box center [59, 147] width 69 height 11
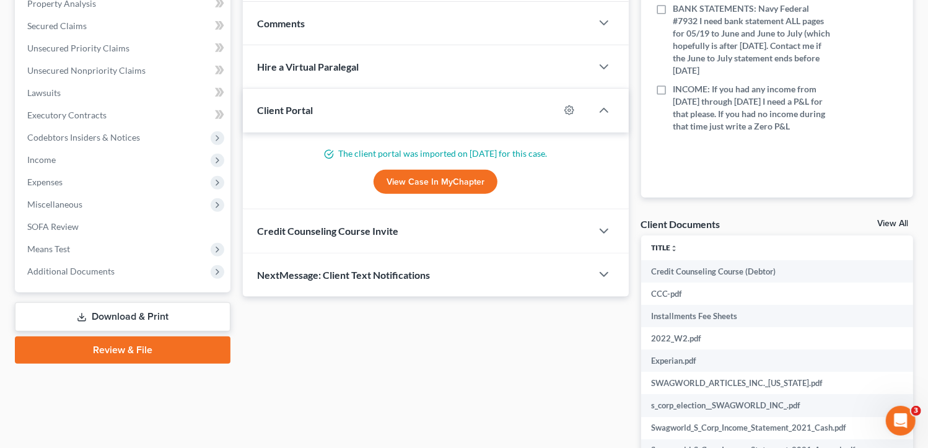
scroll to position [309, 0]
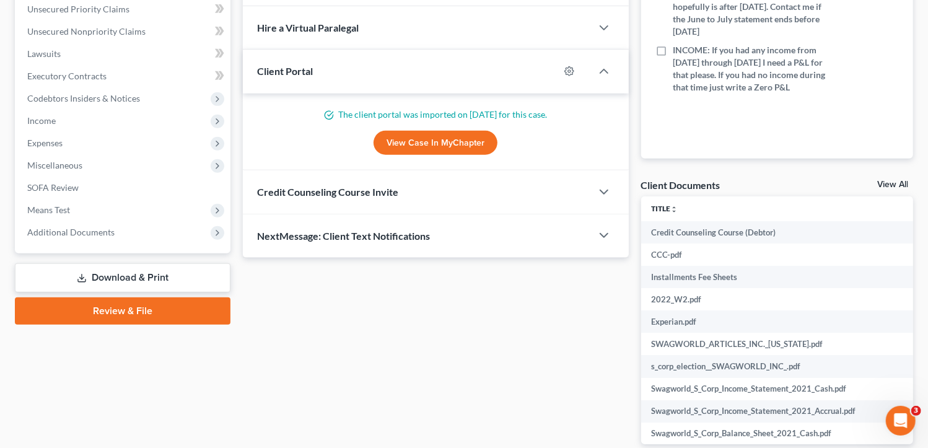
click at [135, 281] on link "Download & Print" at bounding box center [123, 277] width 216 height 29
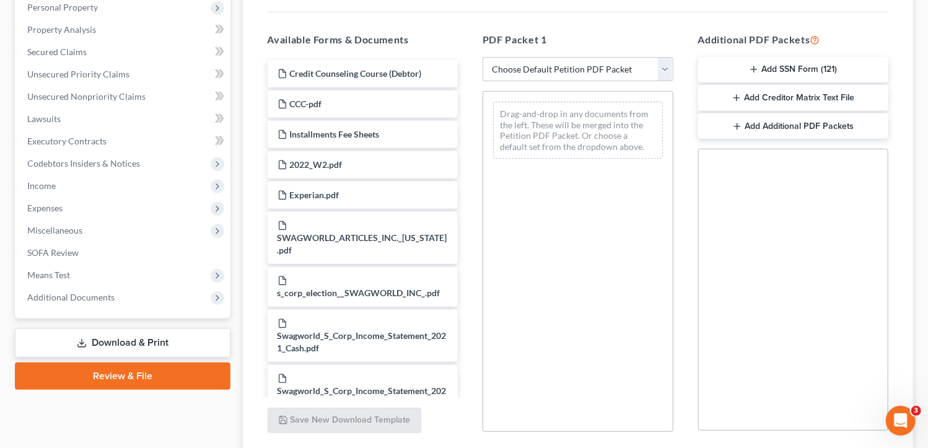
scroll to position [247, 0]
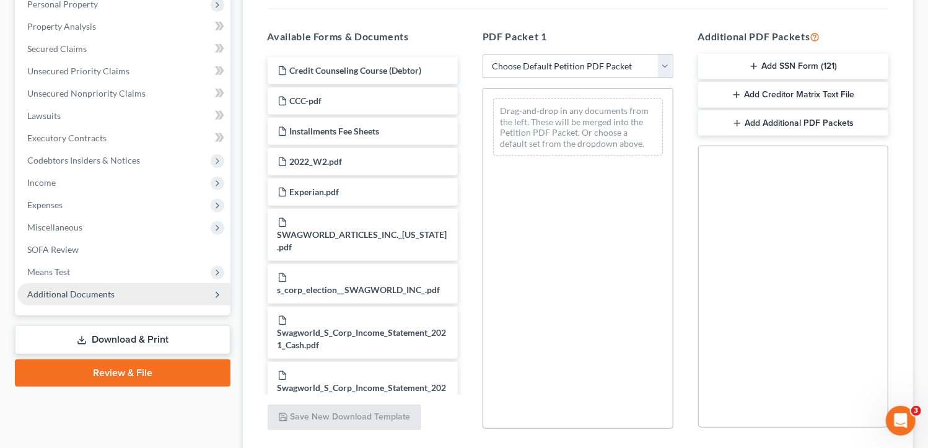
click at [77, 289] on span "Additional Documents" at bounding box center [70, 294] width 87 height 11
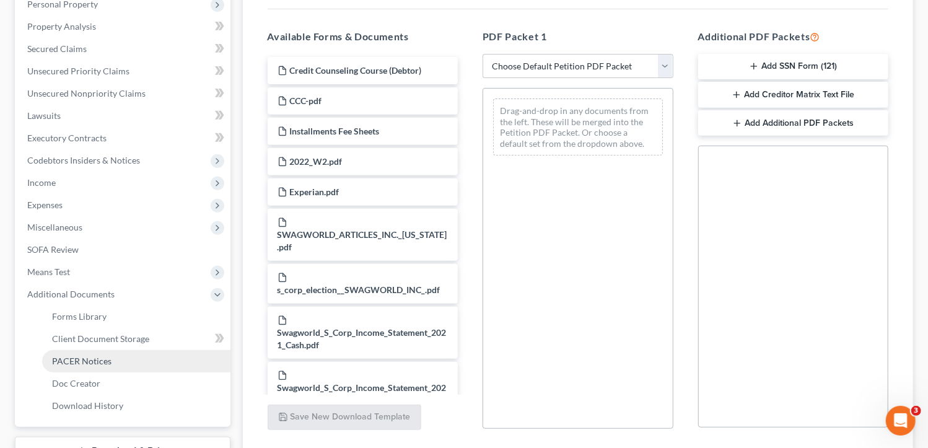
drag, startPoint x: 105, startPoint y: 356, endPoint x: 226, endPoint y: 338, distance: 122.7
click at [105, 356] on span "PACER Notices" at bounding box center [81, 361] width 59 height 11
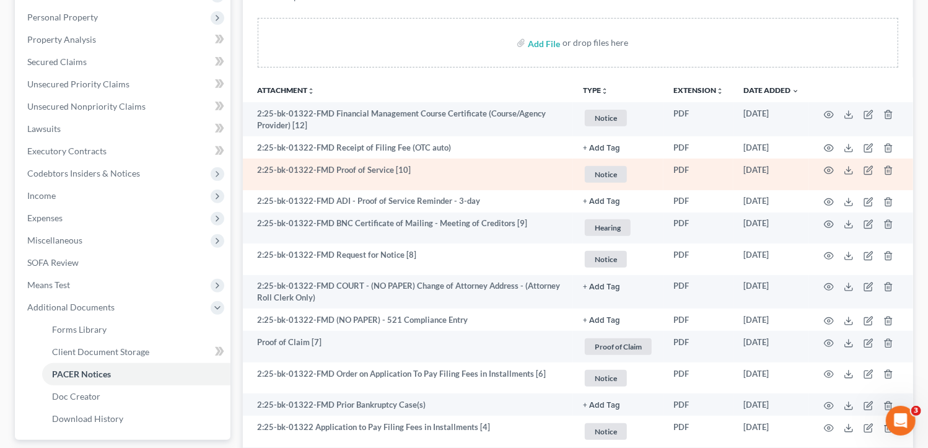
scroll to position [247, 0]
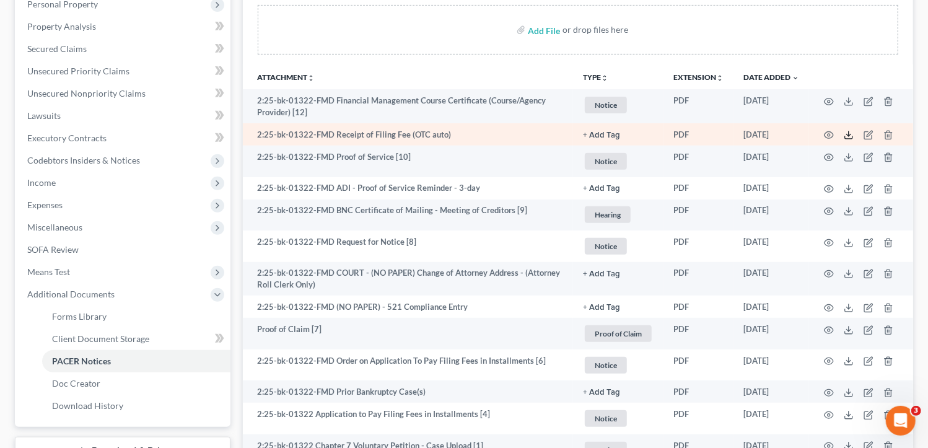
click at [847, 131] on icon at bounding box center [849, 135] width 10 height 10
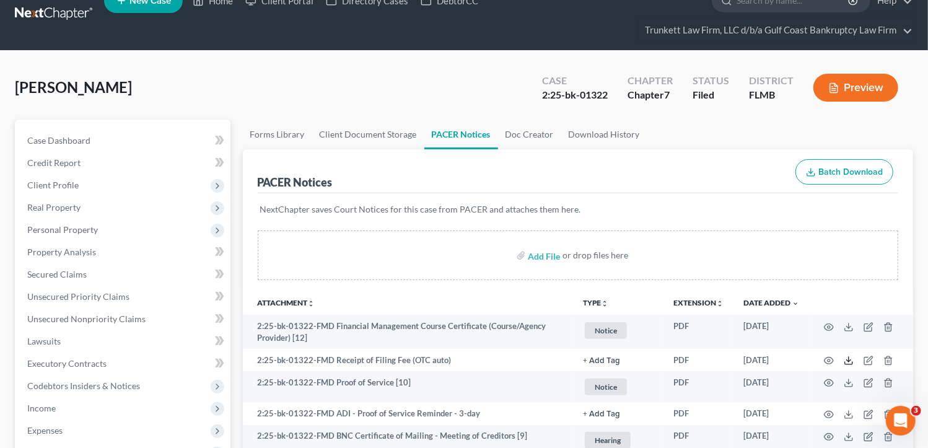
scroll to position [0, 0]
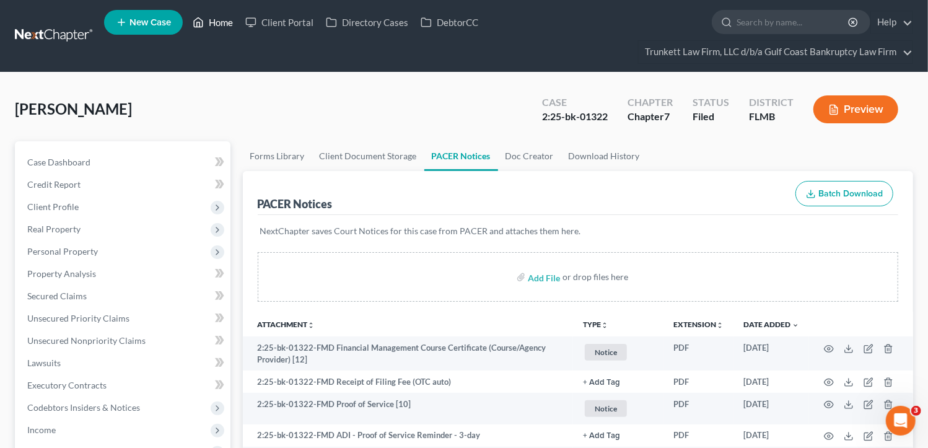
click at [220, 19] on link "Home" at bounding box center [212, 22] width 53 height 22
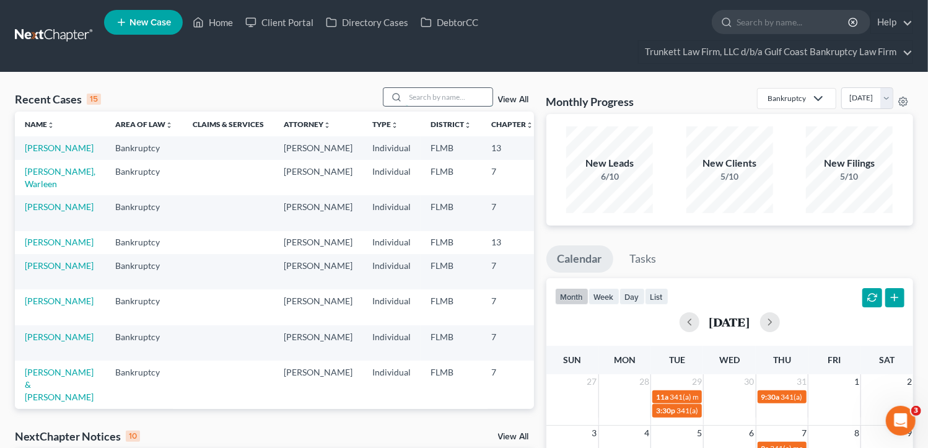
click at [429, 98] on input "search" at bounding box center [449, 97] width 87 height 18
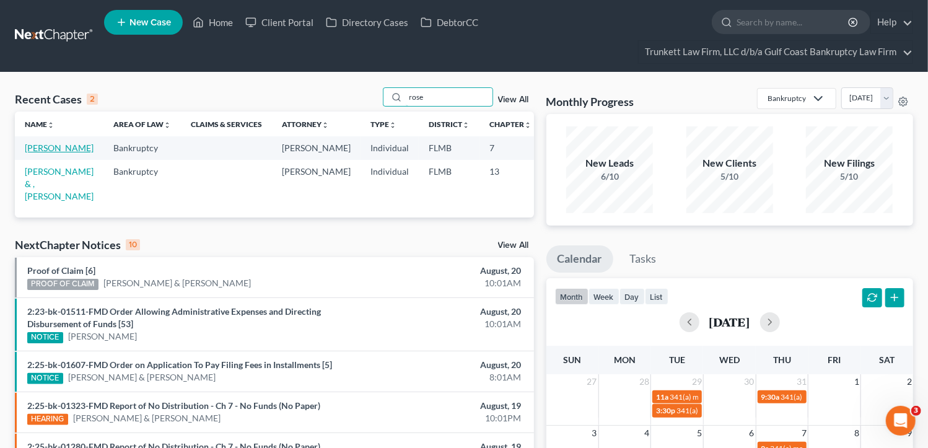
type input "rose"
click at [37, 150] on link "[PERSON_NAME]" at bounding box center [59, 147] width 69 height 11
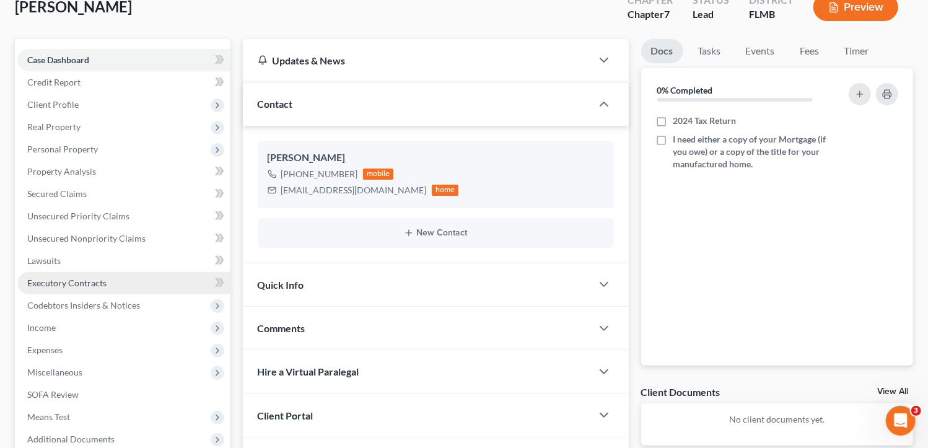
scroll to position [186, 0]
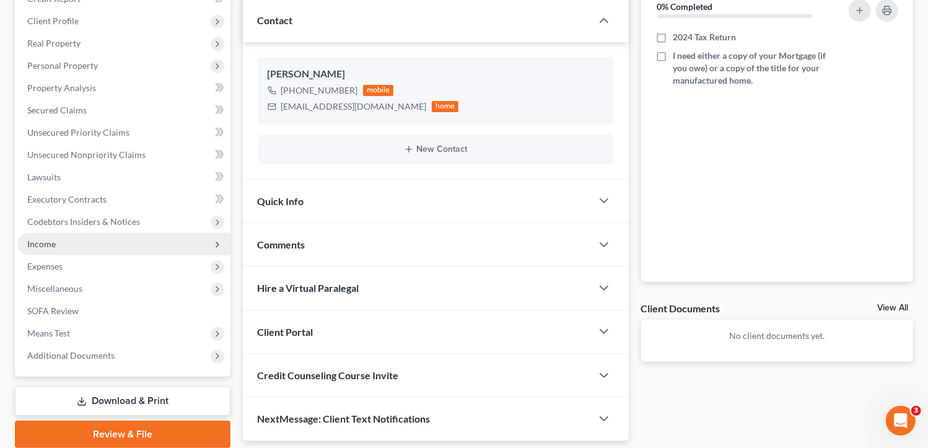
click at [68, 241] on span "Income" at bounding box center [123, 244] width 213 height 22
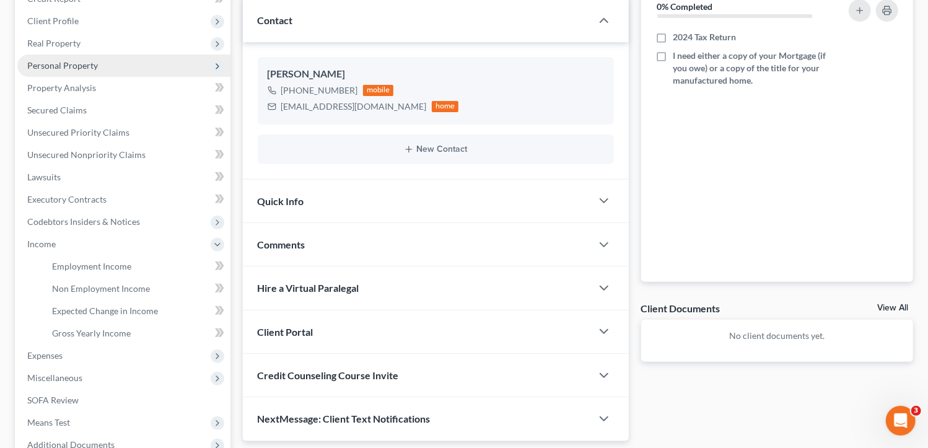
click at [89, 63] on span "Personal Property" at bounding box center [62, 65] width 71 height 11
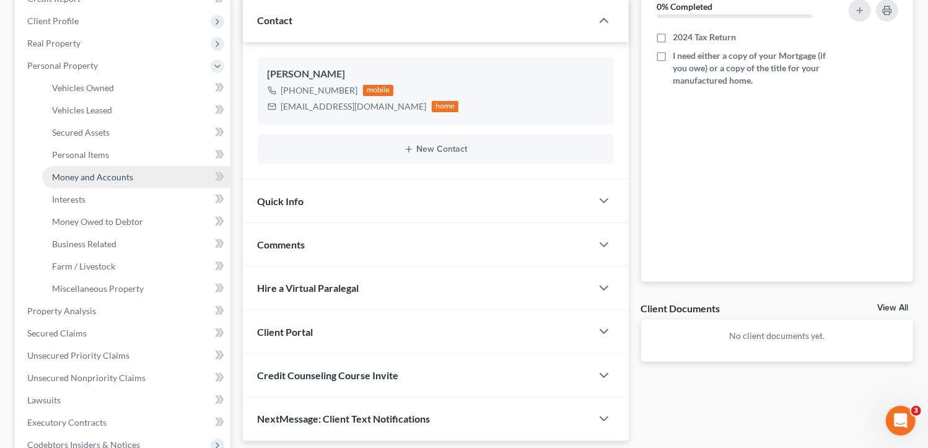
click at [103, 176] on span "Money and Accounts" at bounding box center [92, 177] width 81 height 11
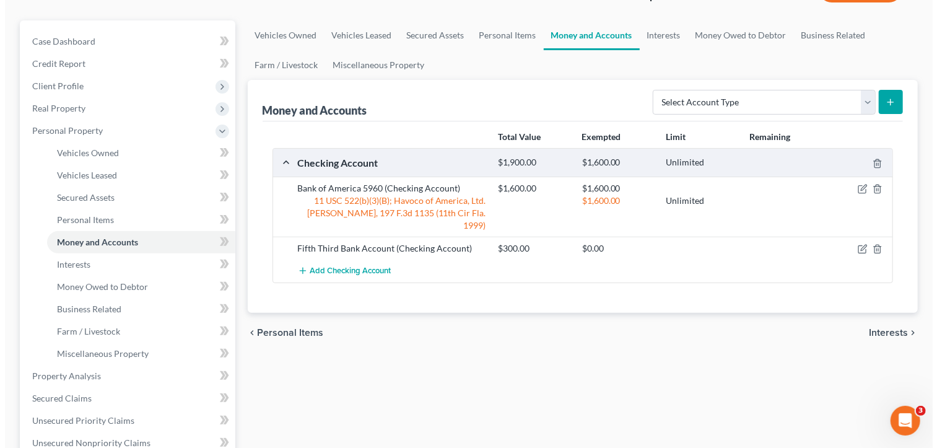
scroll to position [123, 0]
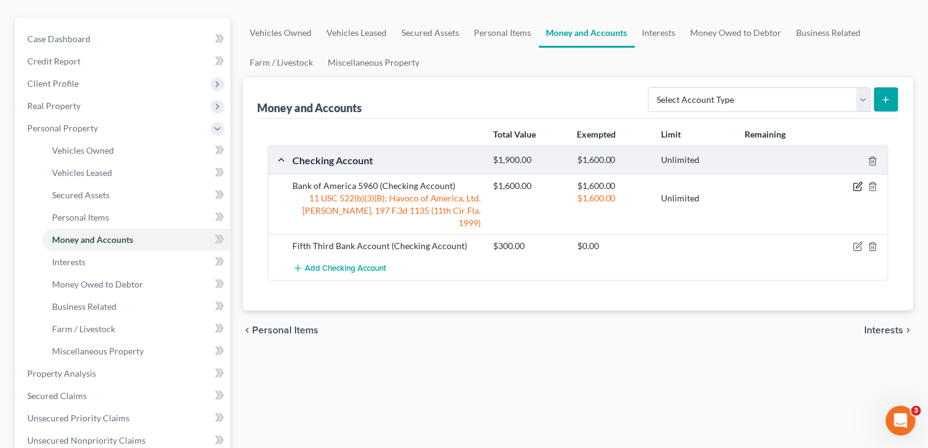
click at [856, 183] on icon "button" at bounding box center [858, 187] width 10 height 10
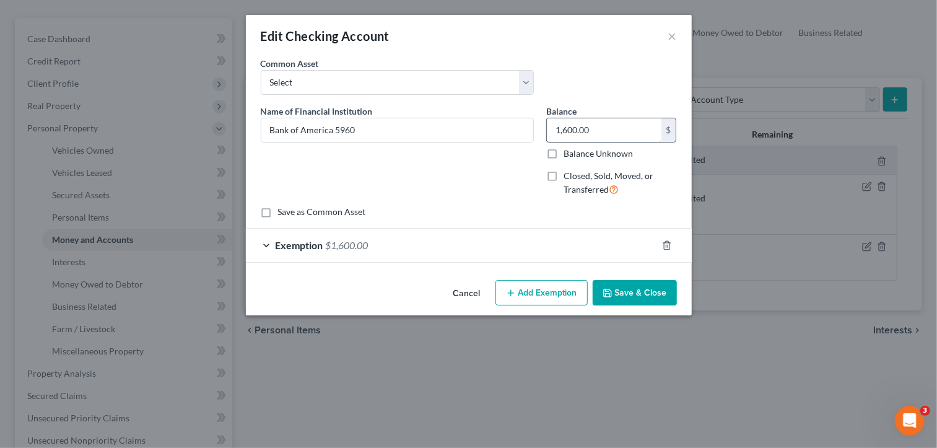
click at [564, 131] on input "1,600.00" at bounding box center [604, 130] width 115 height 24
type input "1700.00"
click at [389, 243] on div "Exemption $1,600.00" at bounding box center [451, 245] width 411 height 33
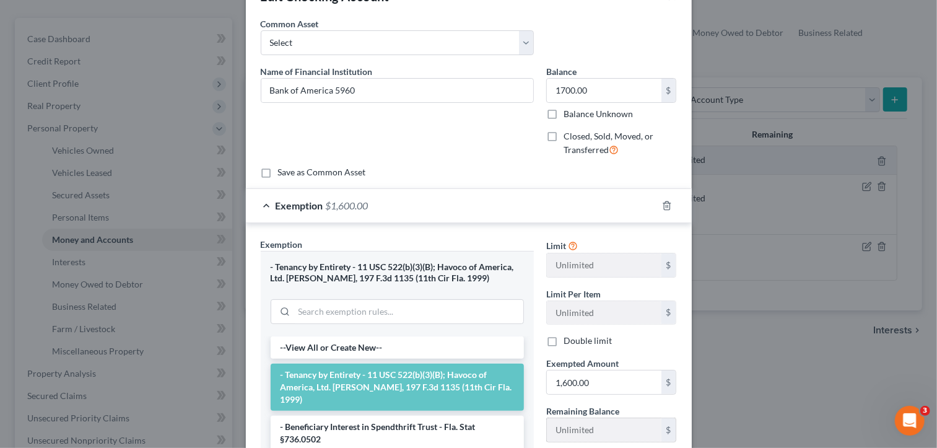
scroll to position [61, 0]
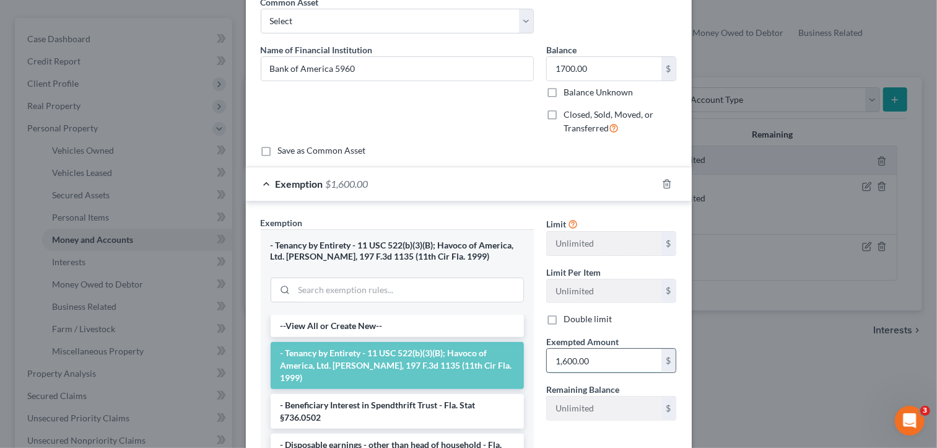
click at [579, 361] on input "1,600.00" at bounding box center [604, 361] width 115 height 24
drag, startPoint x: 558, startPoint y: 360, endPoint x: 588, endPoint y: 371, distance: 32.3
click at [558, 360] on input "1,600.00" at bounding box center [604, 361] width 115 height 24
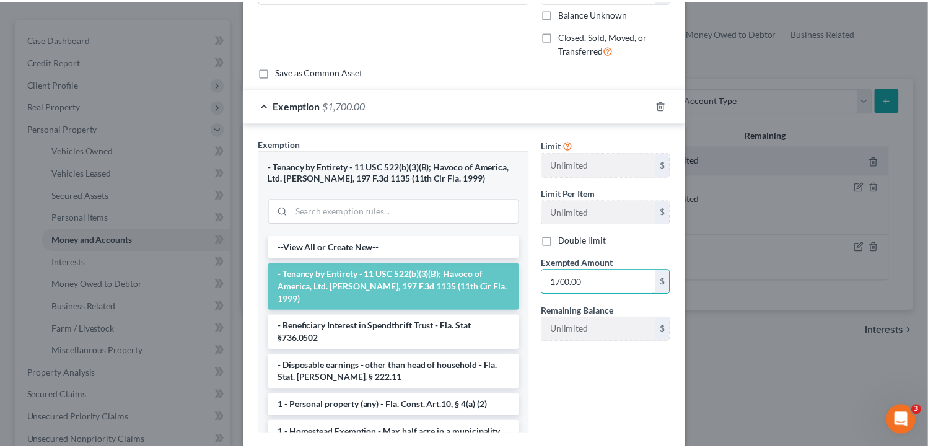
scroll to position [213, 0]
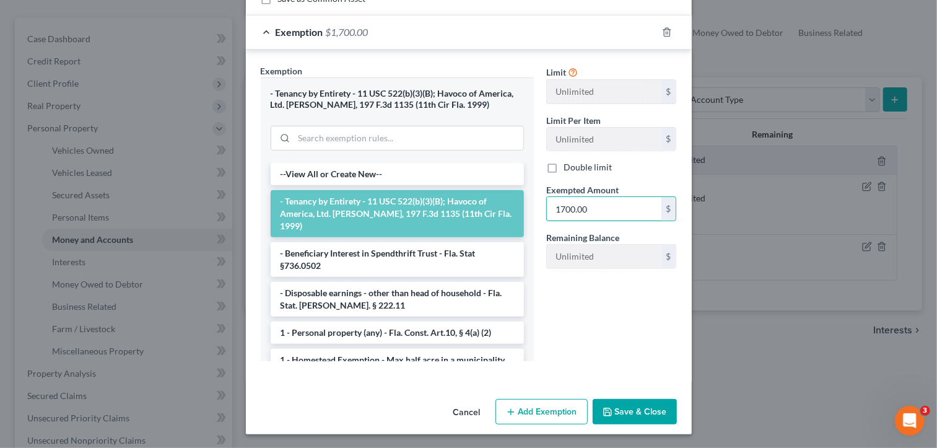
type input "1700.00"
click at [632, 407] on button "Save & Close" at bounding box center [635, 412] width 84 height 26
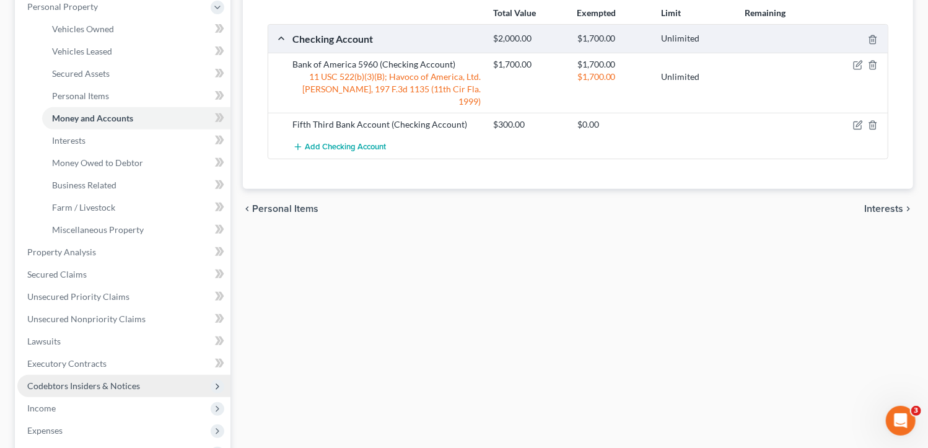
scroll to position [247, 0]
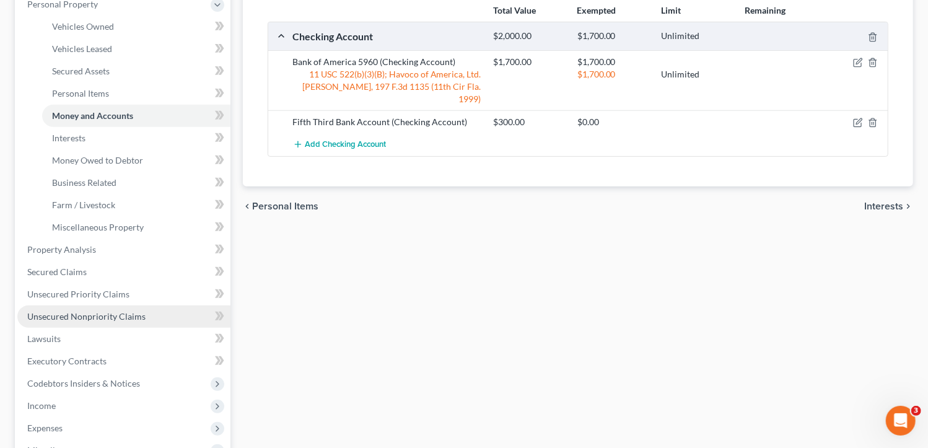
click at [99, 312] on span "Unsecured Nonpriority Claims" at bounding box center [86, 316] width 118 height 11
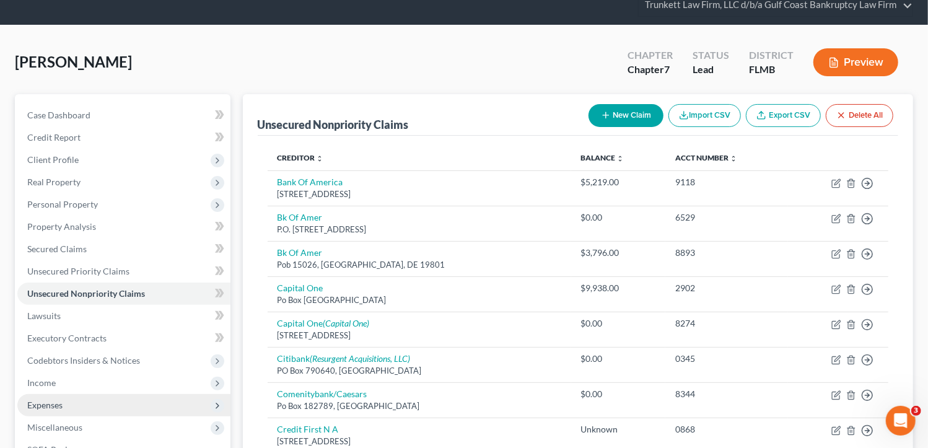
scroll to position [123, 0]
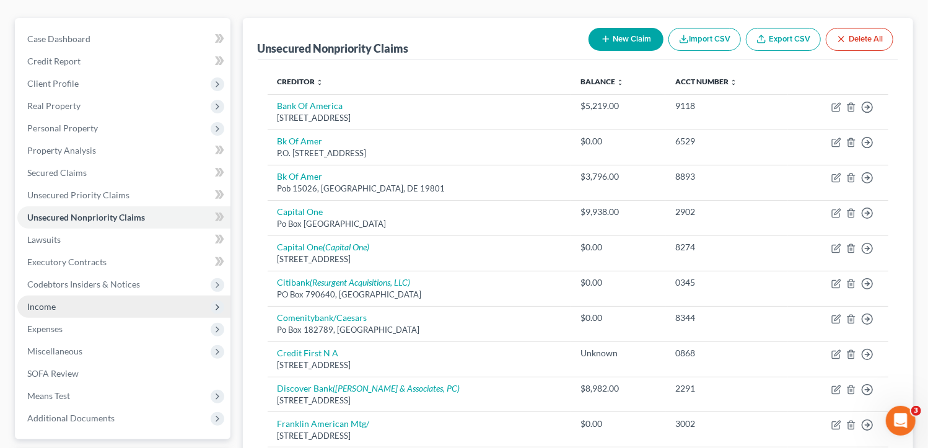
click at [62, 300] on span "Income" at bounding box center [123, 306] width 213 height 22
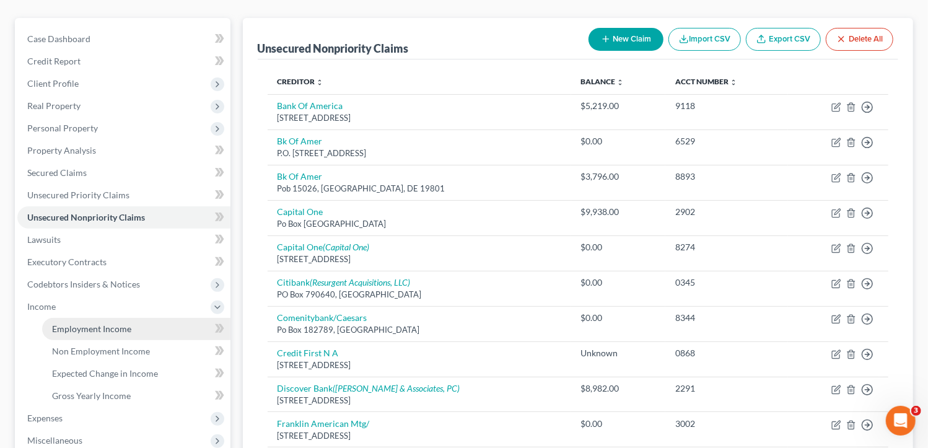
click at [124, 327] on span "Employment Income" at bounding box center [91, 328] width 79 height 11
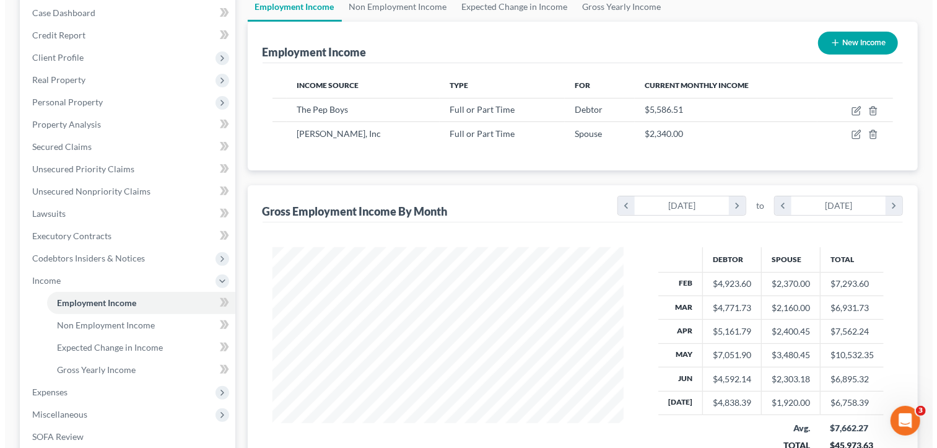
scroll to position [123, 0]
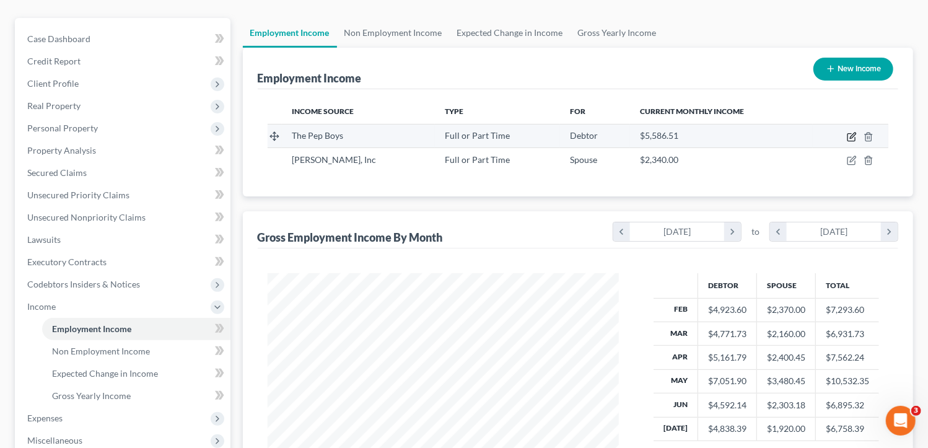
click at [852, 133] on icon "button" at bounding box center [852, 137] width 10 height 10
select select "0"
select select "39"
select select "2"
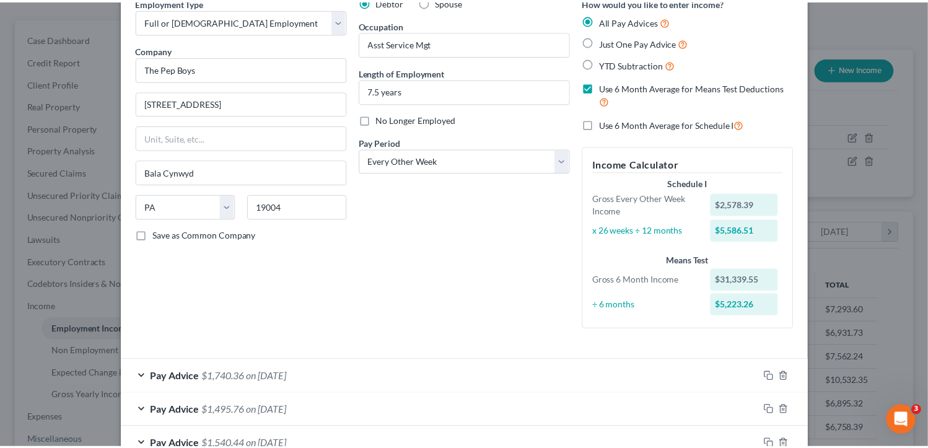
scroll to position [0, 0]
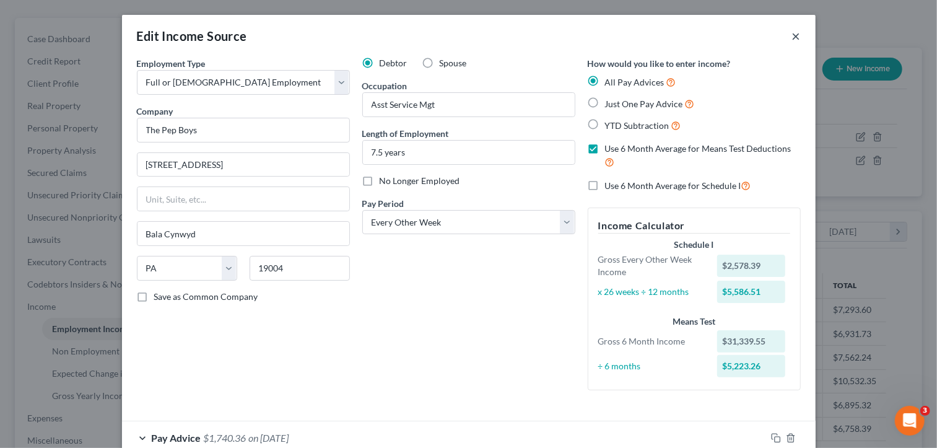
click at [792, 35] on button "×" at bounding box center [796, 35] width 9 height 15
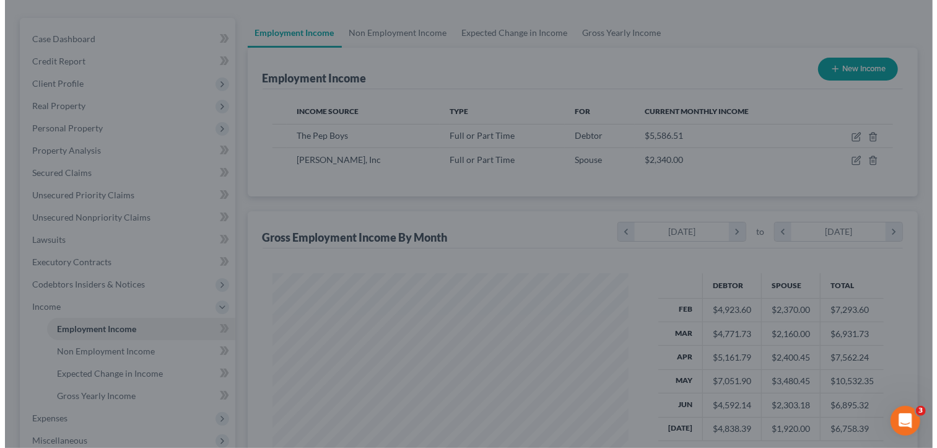
scroll to position [619256, 619100]
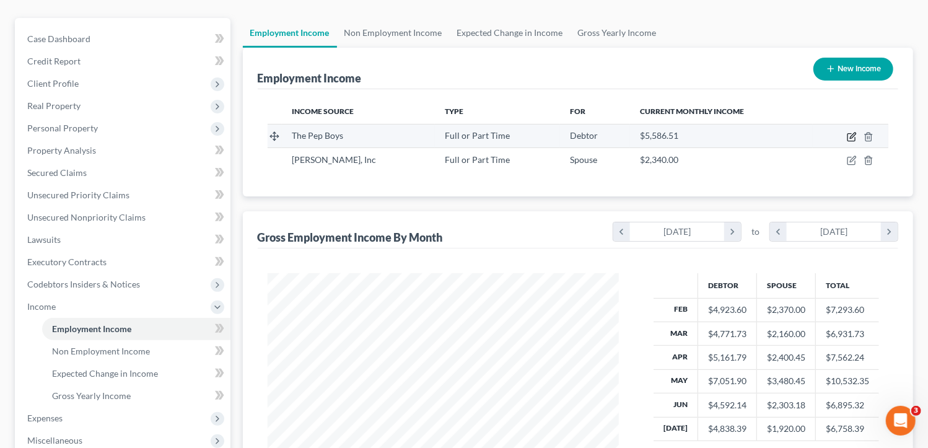
click at [851, 133] on icon "button" at bounding box center [852, 137] width 10 height 10
select select "0"
select select "39"
select select "2"
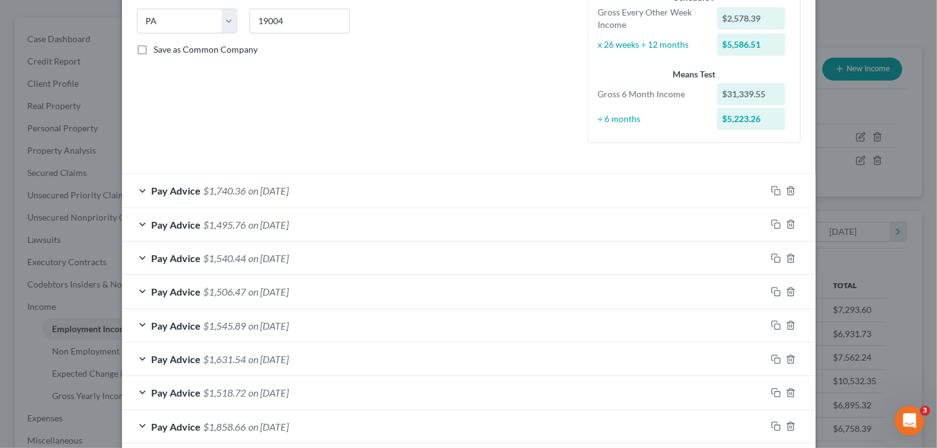
scroll to position [309, 0]
